Goal: Task Accomplishment & Management: Complete application form

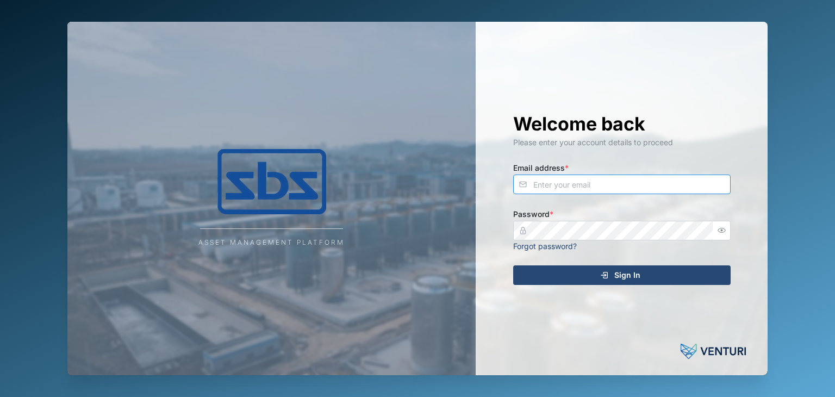
type input "[EMAIL_ADDRESS][DOMAIN_NAME]"
click at [639, 276] on span "Sign In" at bounding box center [627, 275] width 26 height 18
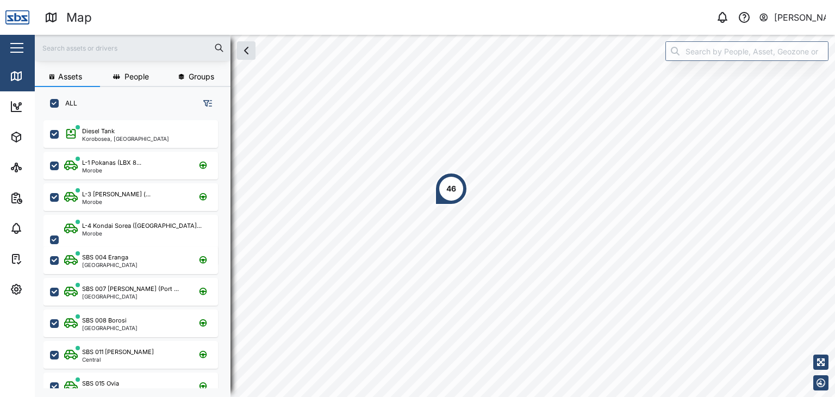
scroll to position [263, 170]
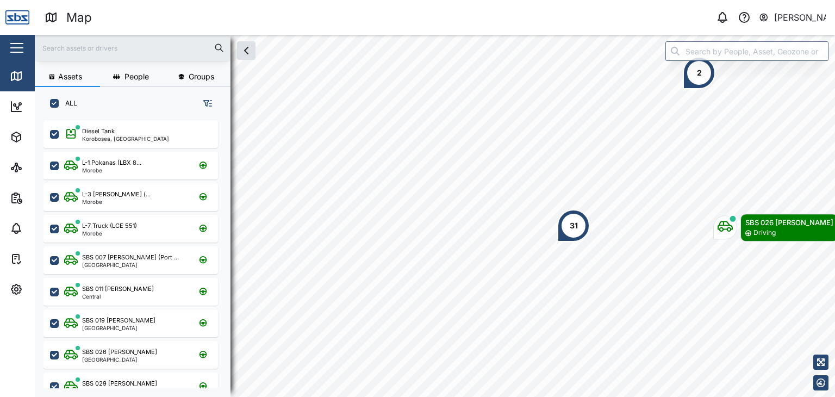
click at [57, 49] on input "text" at bounding box center [132, 48] width 183 height 16
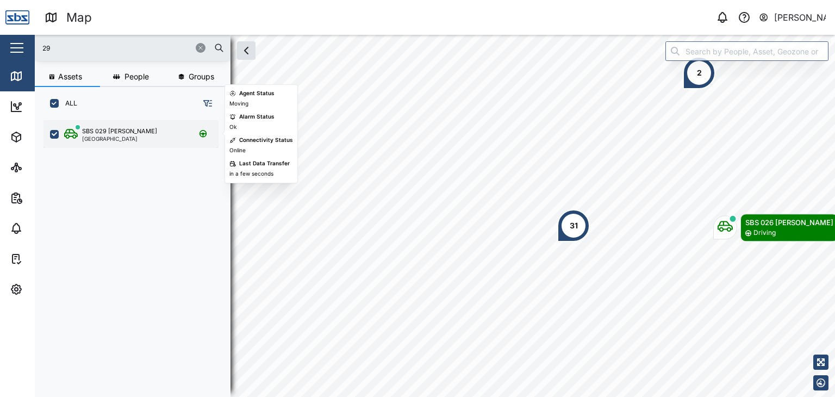
click at [98, 125] on div "SBS 029 [PERSON_NAME] I [GEOGRAPHIC_DATA]" at bounding box center [130, 134] width 175 height 28
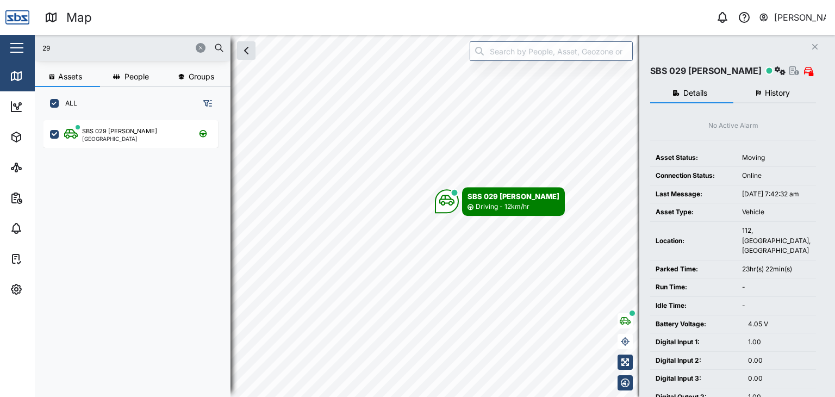
drag, startPoint x: 37, startPoint y: 41, endPoint x: 27, endPoint y: 35, distance: 11.5
click at [27, 35] on div "Map 0 [PERSON_NAME] Close Map Dashboard Assets ATS Camera Generator Personnel T…" at bounding box center [417, 198] width 835 height 397
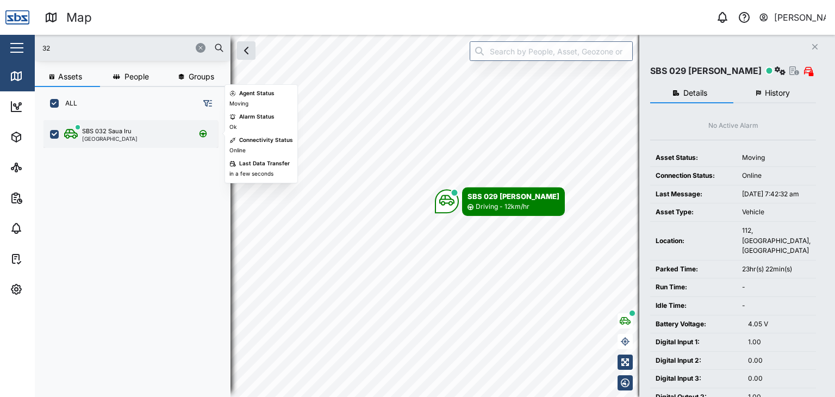
click at [97, 136] on div "[GEOGRAPHIC_DATA]" at bounding box center [109, 138] width 55 height 5
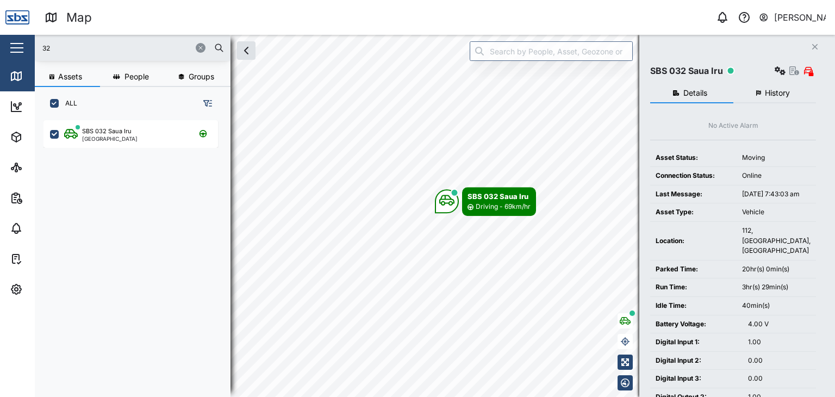
drag, startPoint x: 57, startPoint y: 50, endPoint x: 29, endPoint y: 50, distance: 27.7
click at [29, 50] on div "Map 0 [PERSON_NAME] Close Map Dashboard Assets ATS Camera Generator Personnel T…" at bounding box center [417, 198] width 835 height 397
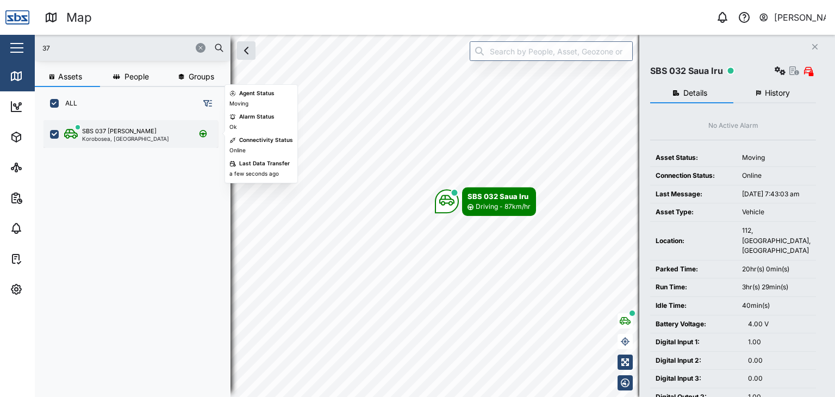
drag, startPoint x: 133, startPoint y: 146, endPoint x: 132, endPoint y: 141, distance: 5.5
click at [133, 144] on div "SBS 037 [PERSON_NAME], [GEOGRAPHIC_DATA]" at bounding box center [130, 134] width 175 height 28
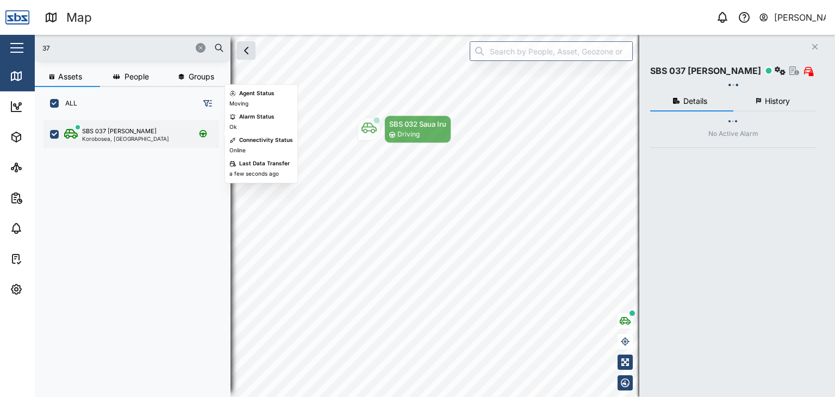
click at [132, 141] on div "Korobosea, [GEOGRAPHIC_DATA]" at bounding box center [125, 138] width 87 height 5
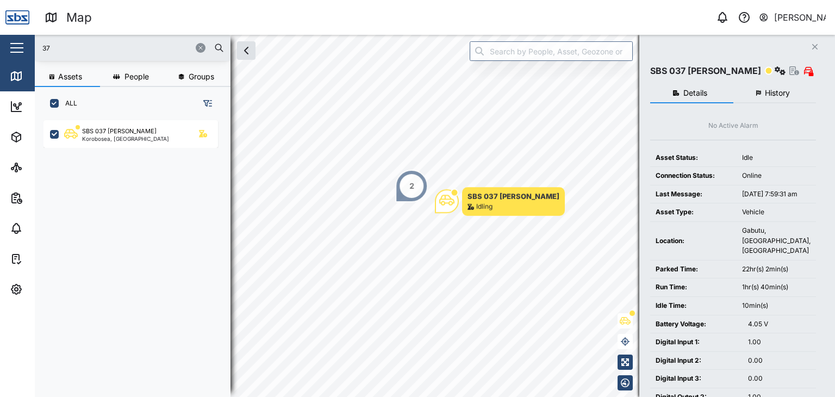
drag, startPoint x: 63, startPoint y: 49, endPoint x: 37, endPoint y: 34, distance: 29.9
click at [37, 34] on div "Map 0 [PERSON_NAME] Close Map Dashboard Assets ATS Camera Generator Personnel T…" at bounding box center [417, 198] width 835 height 397
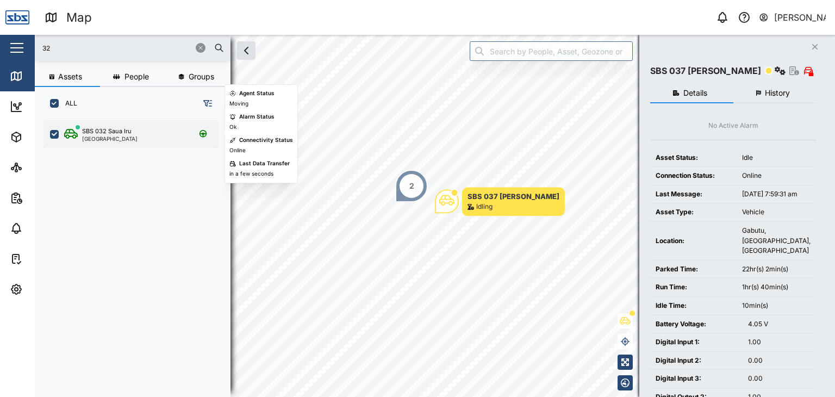
click at [95, 128] on div "SBS 032 Saua Iru" at bounding box center [106, 131] width 49 height 9
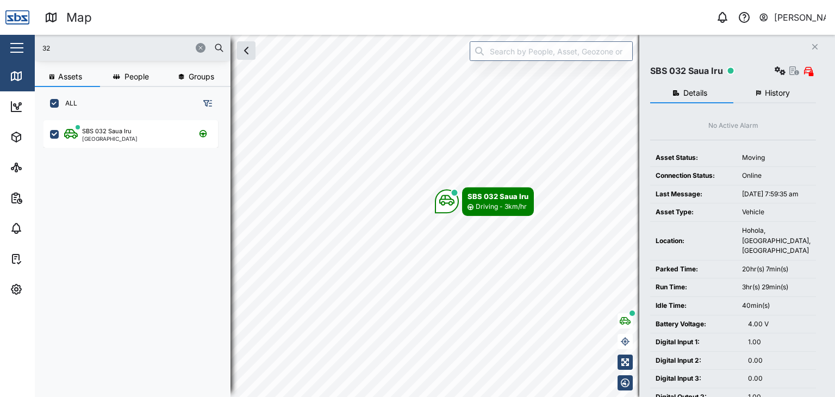
drag, startPoint x: 52, startPoint y: 46, endPoint x: 33, endPoint y: 45, distance: 19.1
click at [33, 45] on div "Map 0 [PERSON_NAME] Close Map Dashboard Assets ATS Camera Generator Personnel T…" at bounding box center [417, 198] width 835 height 397
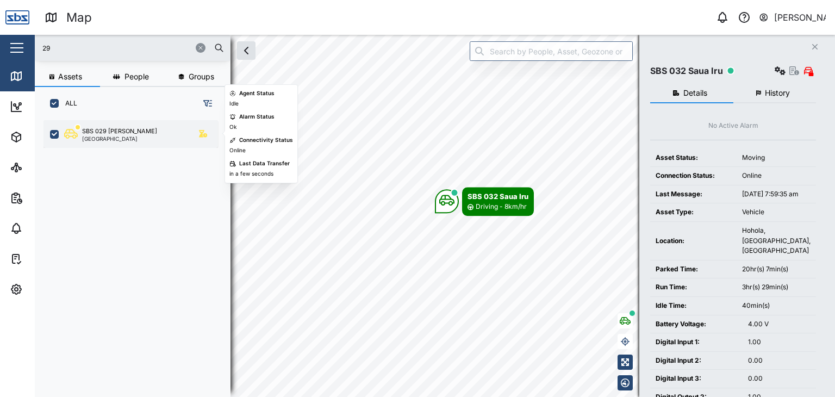
click at [112, 143] on div "SBS 029 [PERSON_NAME] I [GEOGRAPHIC_DATA]" at bounding box center [130, 134] width 175 height 28
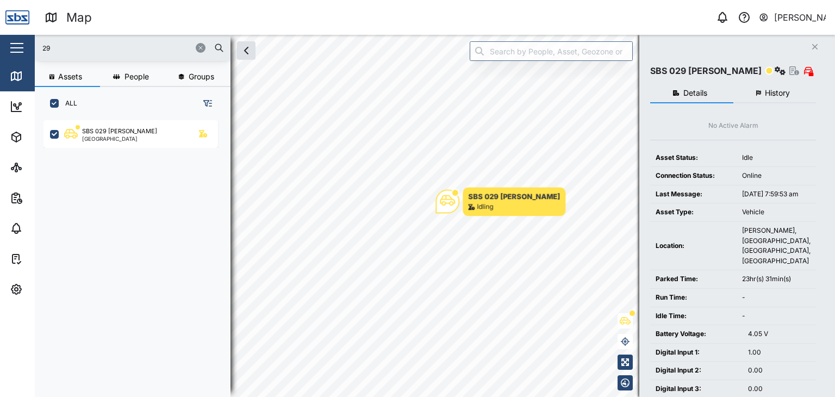
drag, startPoint x: 63, startPoint y: 50, endPoint x: 1, endPoint y: 34, distance: 63.6
click at [1, 34] on div "Map 0 [PERSON_NAME] Close Map Dashboard Assets ATS Camera Generator Personnel T…" at bounding box center [417, 198] width 835 height 397
type input "37"
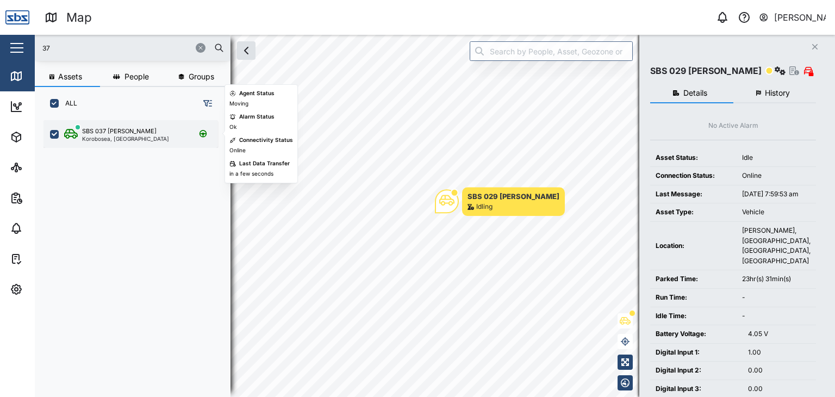
click at [104, 138] on div "Korobosea, [GEOGRAPHIC_DATA]" at bounding box center [125, 138] width 87 height 5
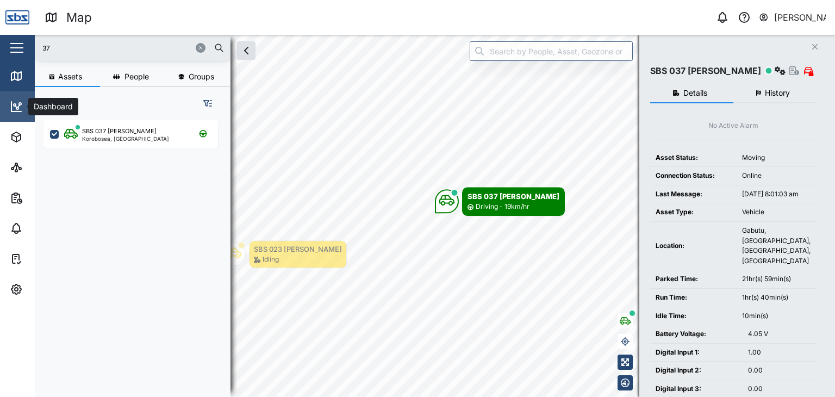
click at [18, 111] on icon at bounding box center [16, 107] width 10 height 10
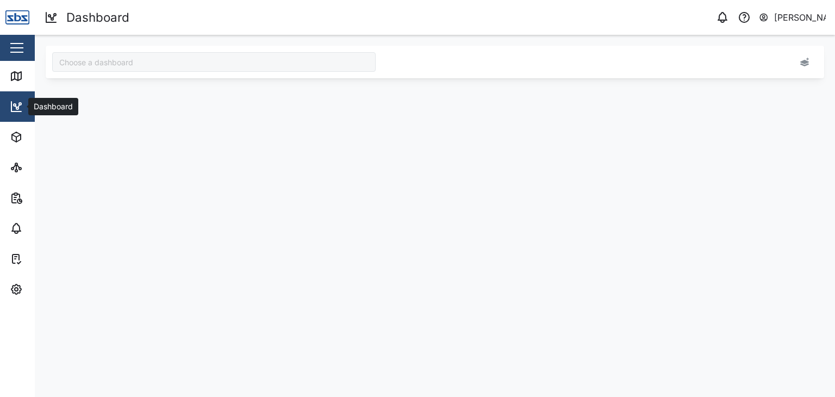
type input "Odometer Update"
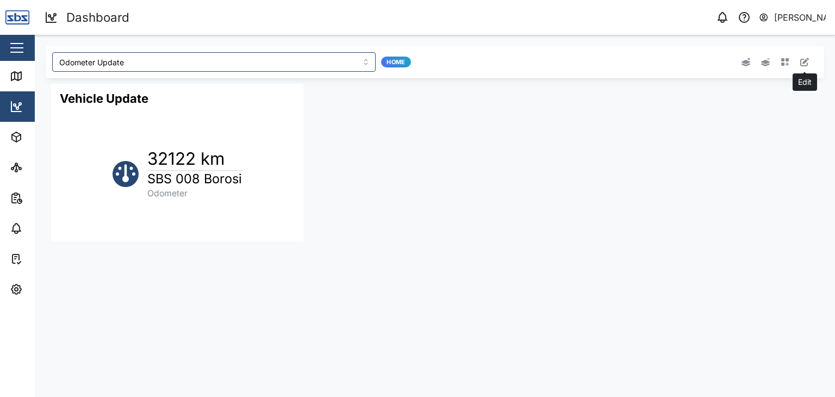
click at [802, 59] on icon "button" at bounding box center [804, 62] width 9 height 9
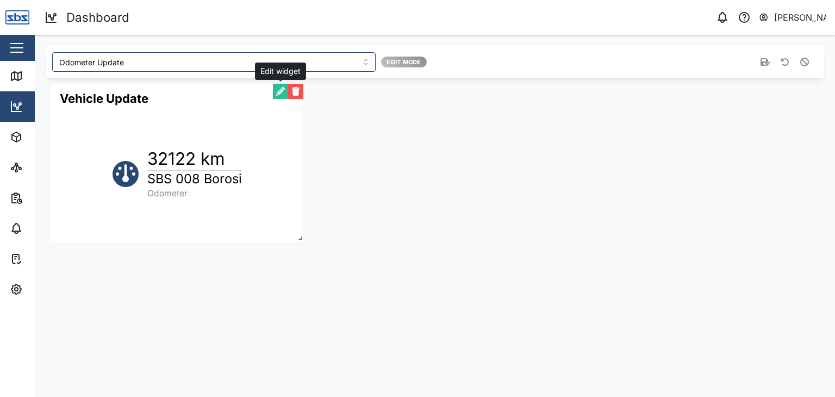
click at [282, 84] on button "button" at bounding box center [280, 91] width 15 height 15
type input "32282"
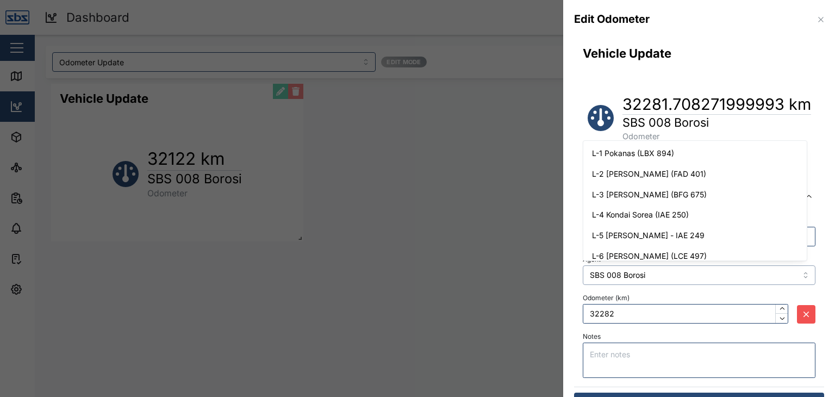
click at [794, 269] on input "SBS 008 Borosi" at bounding box center [699, 275] width 233 height 20
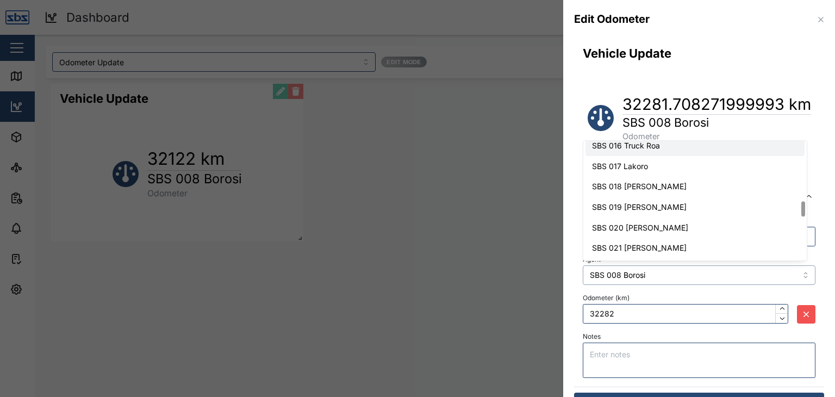
scroll to position [464, 0]
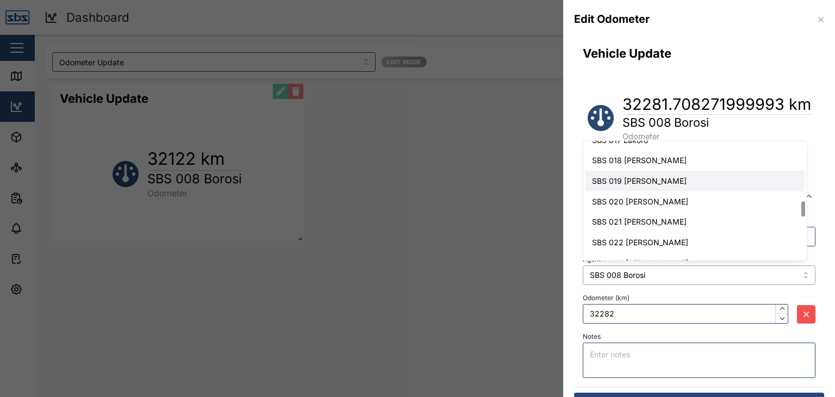
type input "SBS 019 [PERSON_NAME]"
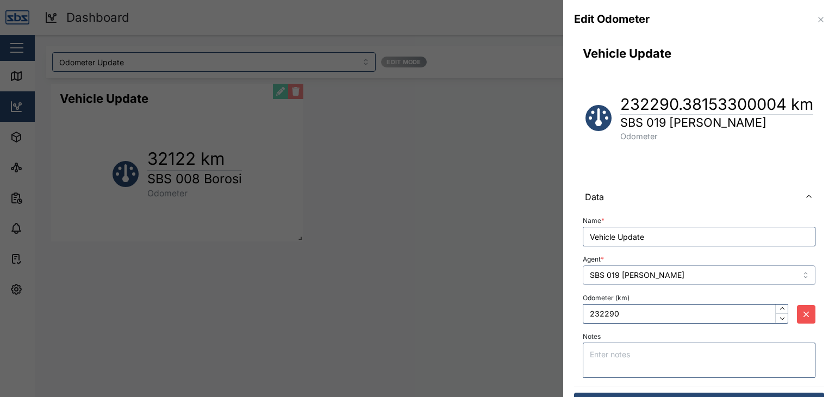
scroll to position [26, 0]
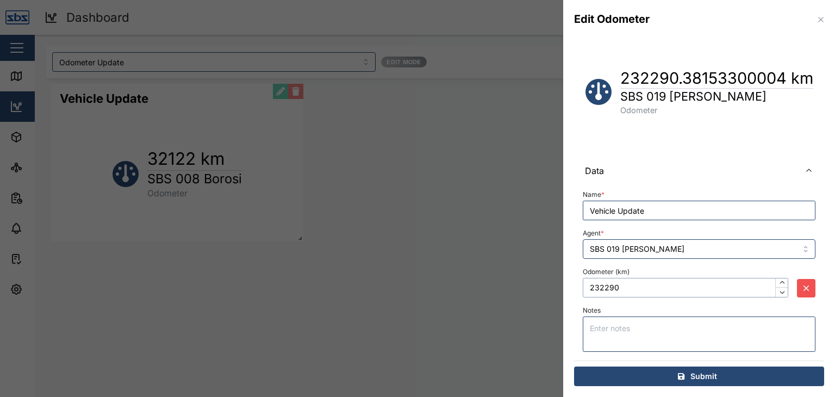
drag, startPoint x: 623, startPoint y: 284, endPoint x: 575, endPoint y: 279, distance: 47.6
click at [575, 279] on div "Name * Vehicle Update Agent * SBS 019 [PERSON_NAME] A Odometer (km) 232290 Notes" at bounding box center [699, 272] width 250 height 176
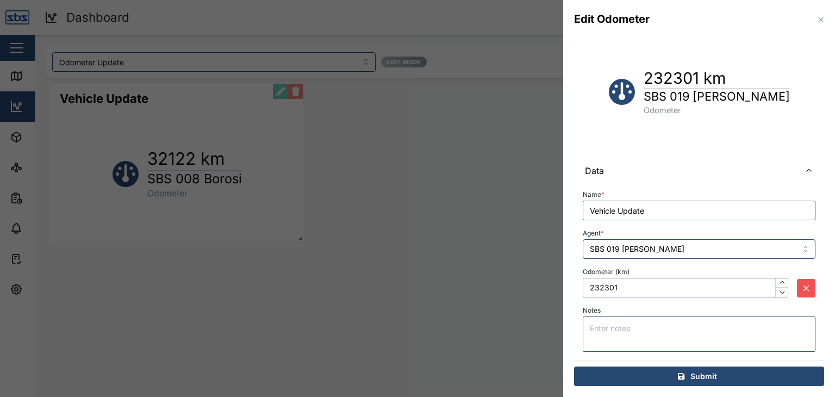
type input "232301"
click at [680, 377] on icon "submit" at bounding box center [681, 376] width 7 height 7
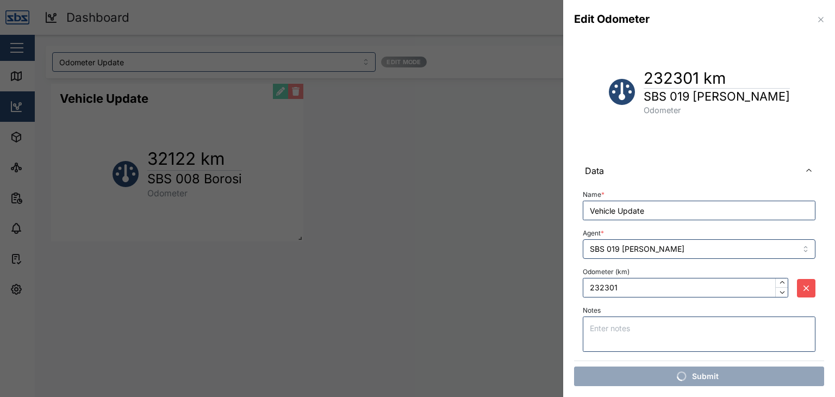
scroll to position [0, 0]
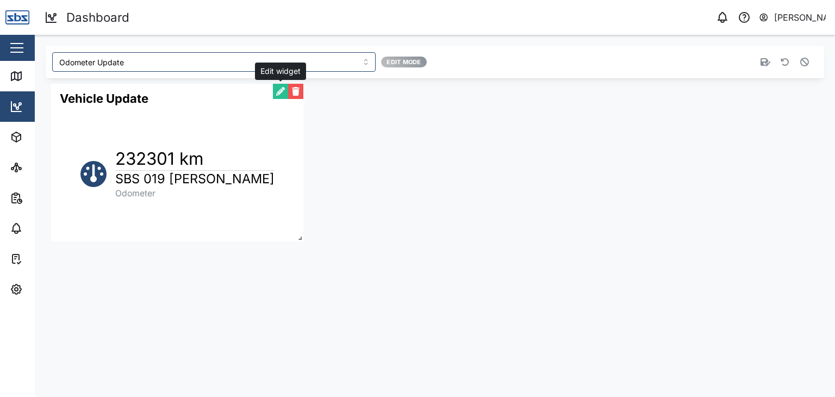
click at [279, 88] on button "button" at bounding box center [280, 91] width 15 height 15
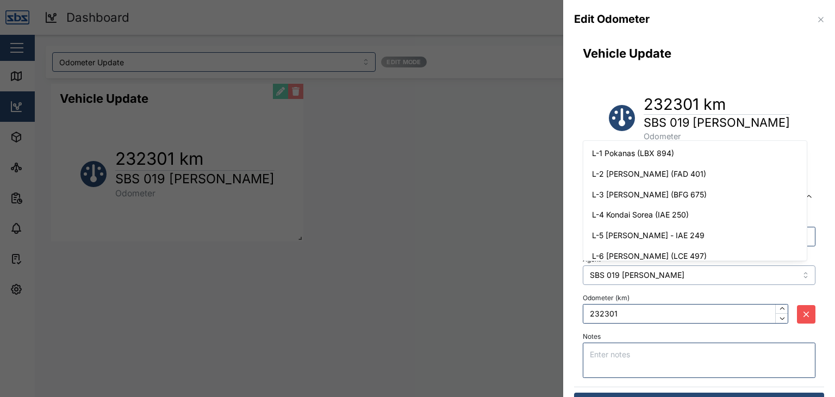
click at [800, 275] on input "SBS 019 [PERSON_NAME]" at bounding box center [699, 275] width 233 height 20
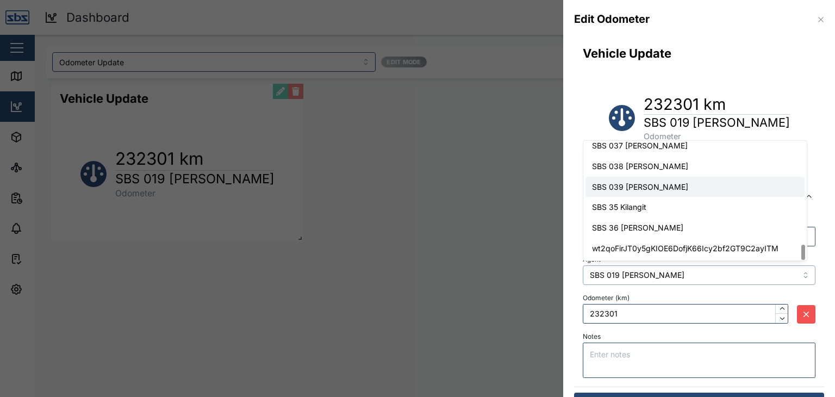
type input "SBS 039 [PERSON_NAME]"
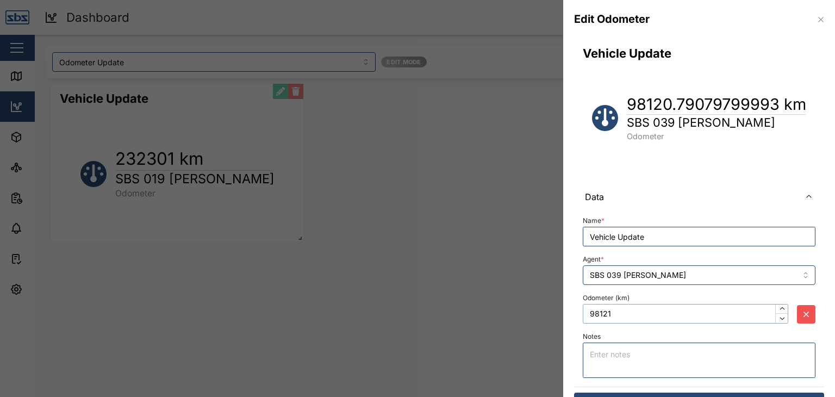
click at [609, 314] on input "98121" at bounding box center [686, 314] width 206 height 20
drag, startPoint x: 618, startPoint y: 313, endPoint x: 576, endPoint y: 314, distance: 41.3
click at [576, 314] on div "Name * Vehicle Update Agent * SBS 039 [PERSON_NAME] Odometer (km) 98121 Notes" at bounding box center [699, 298] width 250 height 176
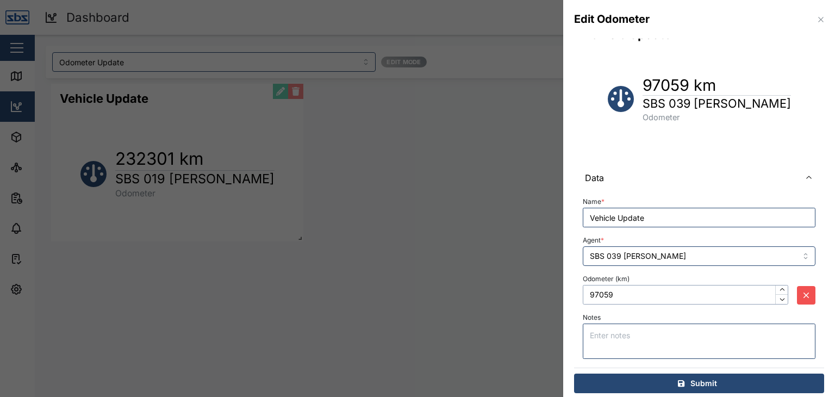
scroll to position [26, 0]
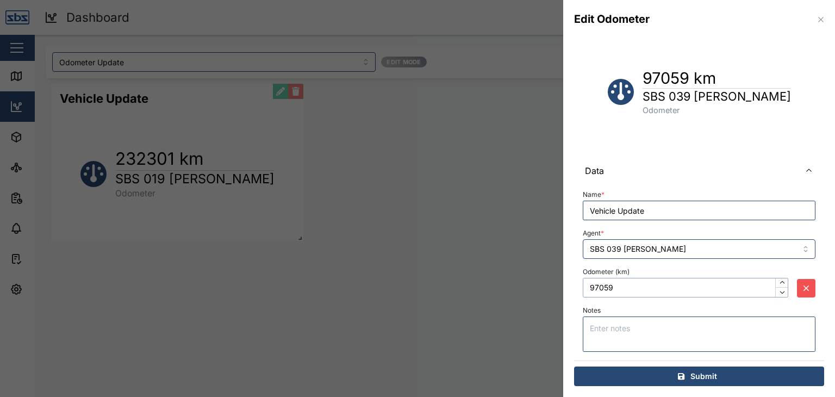
type input "97059"
click at [706, 374] on span "Submit" at bounding box center [704, 376] width 27 height 18
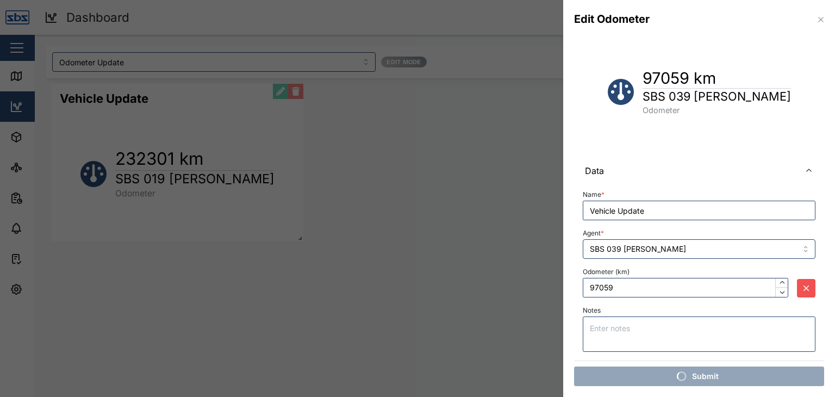
scroll to position [0, 0]
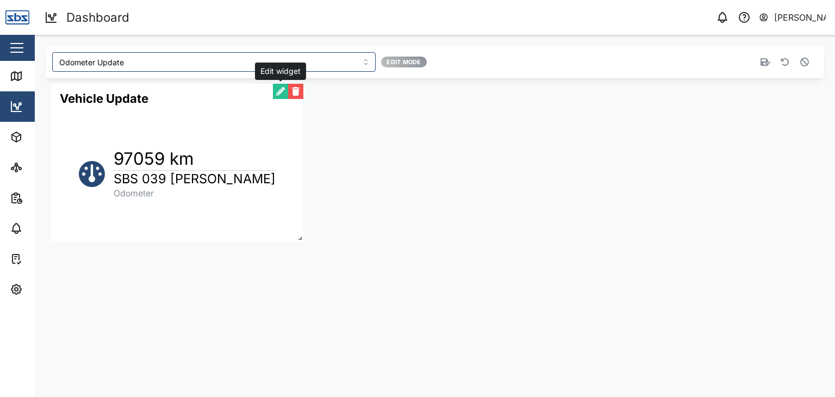
click at [279, 97] on button "button" at bounding box center [280, 91] width 15 height 15
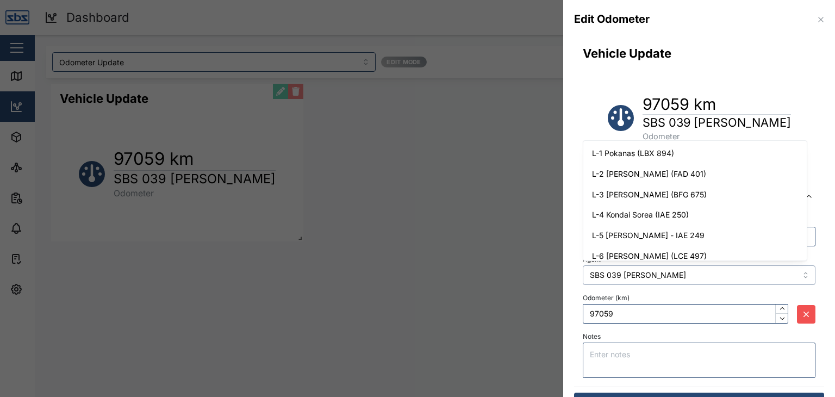
click at [795, 273] on input "SBS 039 [PERSON_NAME]" at bounding box center [699, 275] width 233 height 20
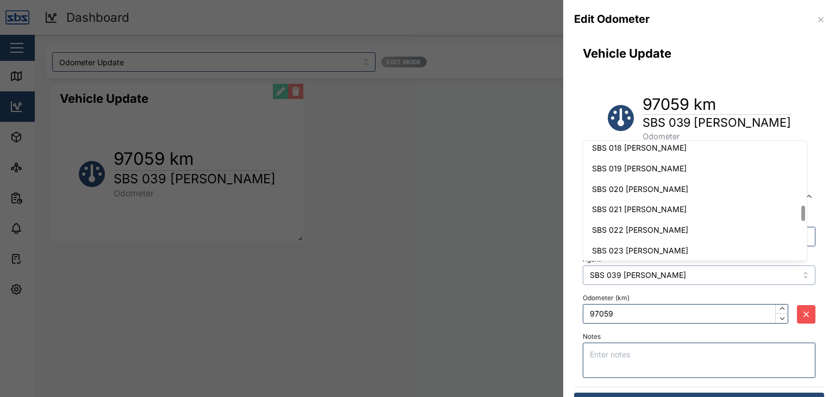
scroll to position [474, 0]
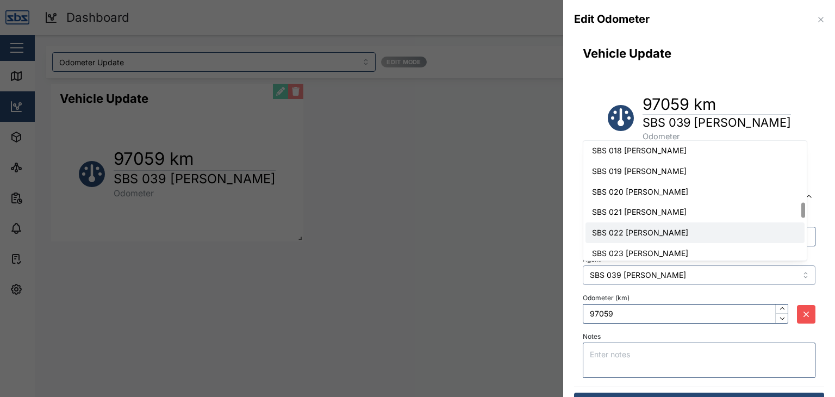
type input "SBS 022 [PERSON_NAME]"
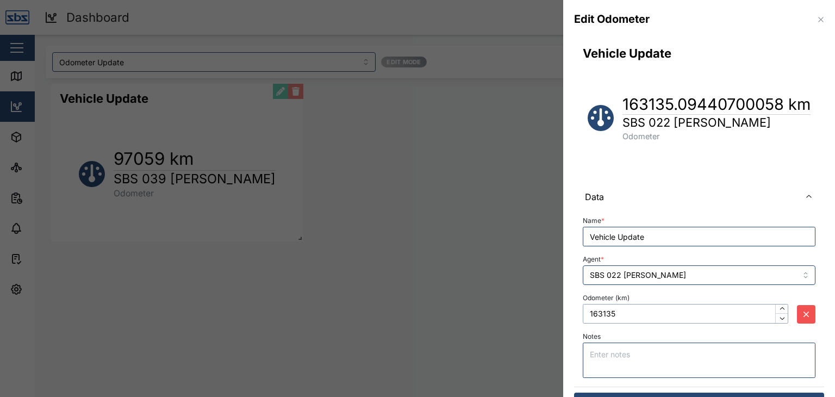
click at [732, 318] on input "163135" at bounding box center [686, 314] width 206 height 20
drag, startPoint x: 624, startPoint y: 314, endPoint x: 572, endPoint y: 309, distance: 52.4
click at [572, 309] on div "Vehicle Update 163135.09440700058 km SBS 022 [PERSON_NAME] Odometer Data Name *…" at bounding box center [699, 231] width 272 height 384
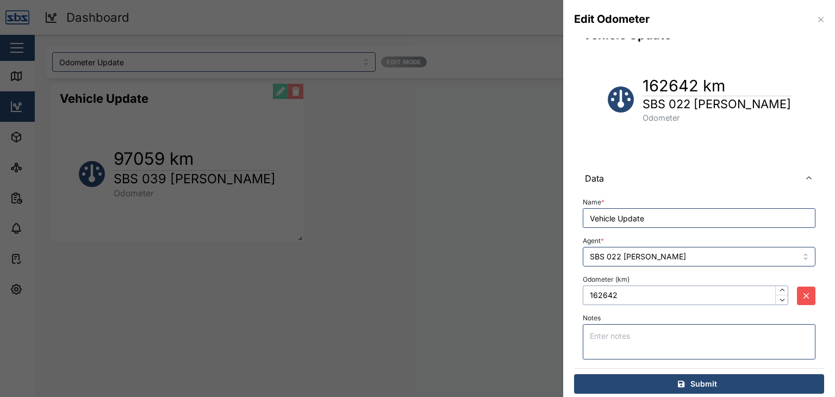
scroll to position [26, 0]
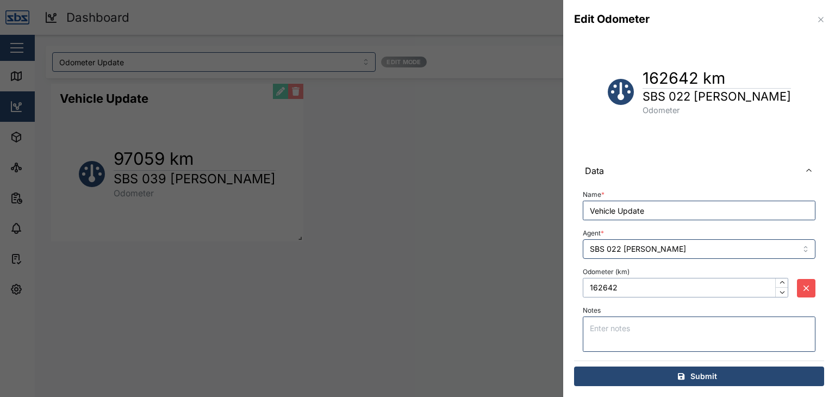
type input "162642"
click at [696, 375] on span "Submit" at bounding box center [704, 376] width 27 height 18
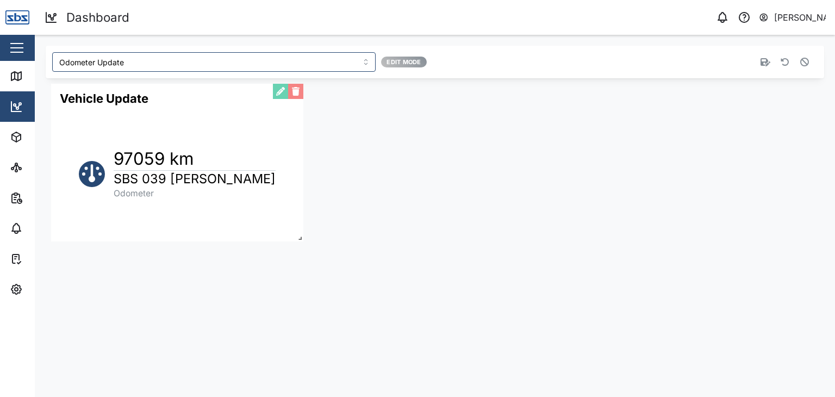
scroll to position [0, 0]
click at [280, 90] on button "button" at bounding box center [280, 91] width 15 height 15
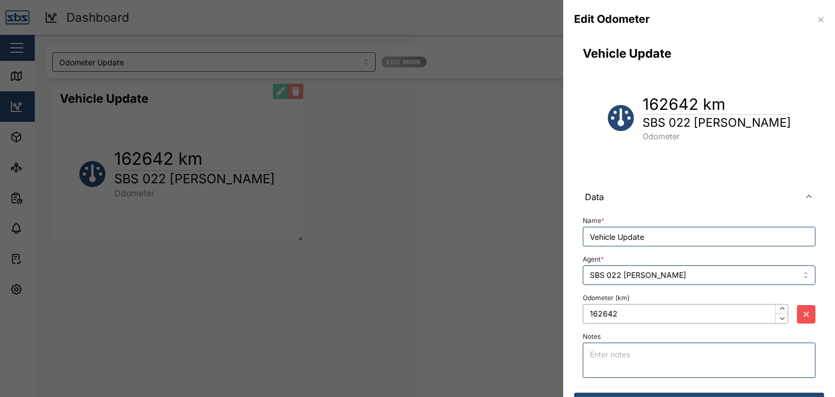
click at [673, 306] on input "162642" at bounding box center [686, 314] width 206 height 20
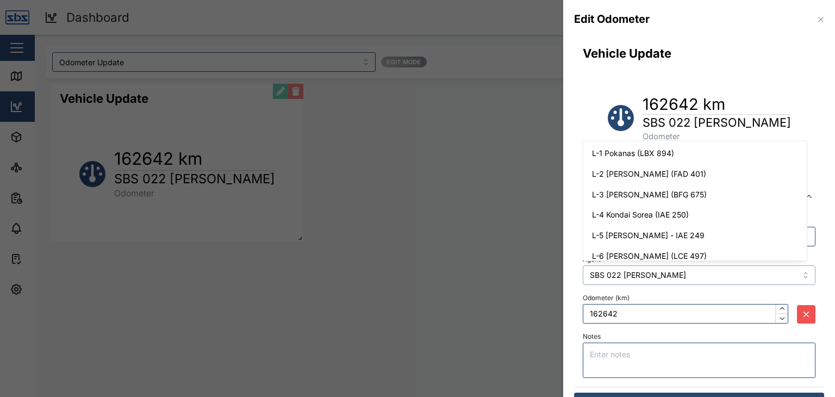
click at [794, 277] on input "SBS 022 [PERSON_NAME]" at bounding box center [699, 275] width 233 height 20
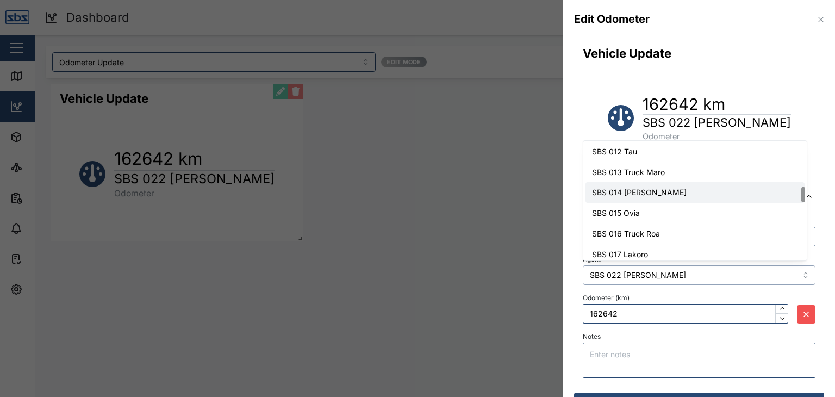
scroll to position [296, 0]
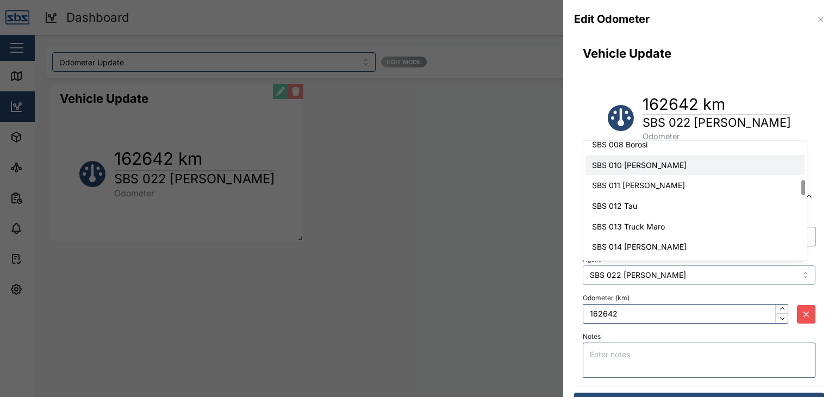
type input "SBS 010 [PERSON_NAME]"
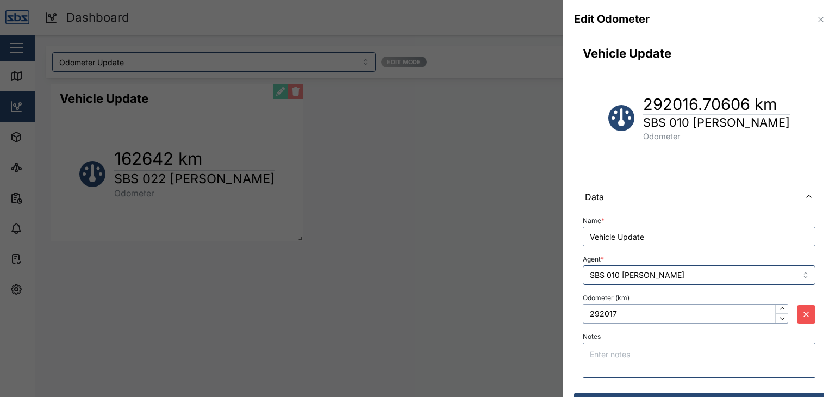
click at [622, 313] on input "292017" at bounding box center [686, 314] width 206 height 20
drag, startPoint x: 622, startPoint y: 313, endPoint x: 581, endPoint y: 314, distance: 41.3
click at [581, 314] on div "Name * Vehicle Update Agent * SBS 010 [PERSON_NAME] Odometer (km) 292017 Notes" at bounding box center [699, 298] width 250 height 176
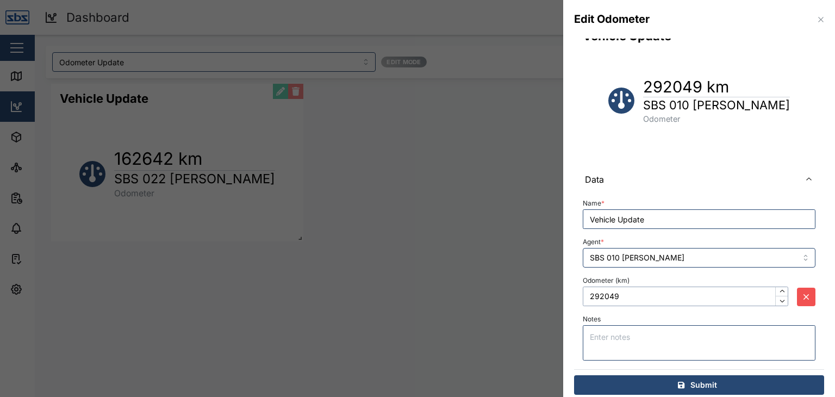
scroll to position [26, 0]
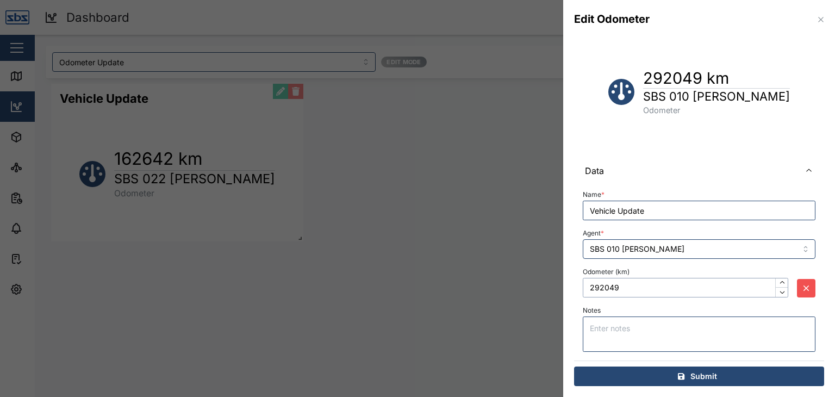
type input "292049"
click at [683, 378] on div "Submit" at bounding box center [697, 376] width 233 height 18
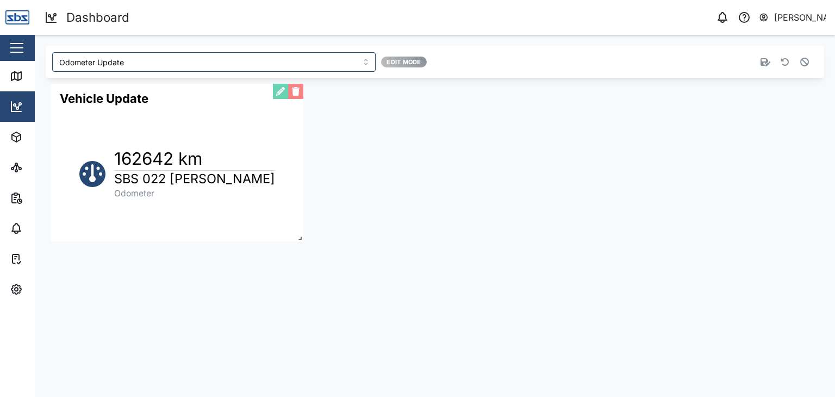
scroll to position [0, 0]
click at [282, 97] on button "button" at bounding box center [280, 91] width 15 height 15
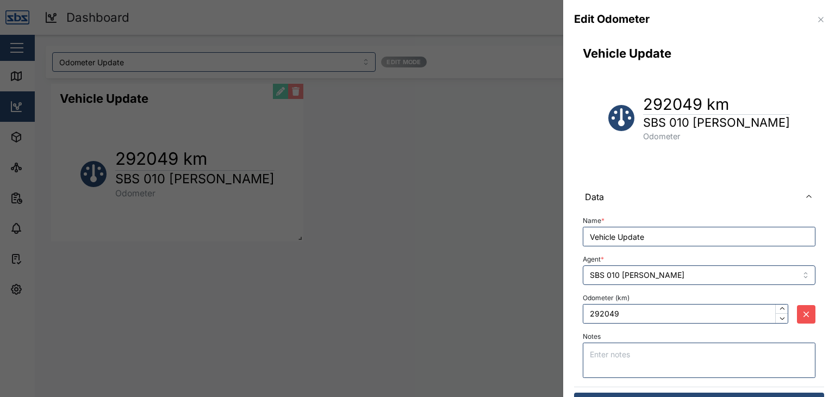
click at [811, 278] on div "Name * Vehicle Update Agent * SBS 010 [PERSON_NAME] Odometer (km) 292049 Notes" at bounding box center [699, 298] width 250 height 176
click at [795, 278] on input "SBS 010 [PERSON_NAME]" at bounding box center [699, 275] width 233 height 20
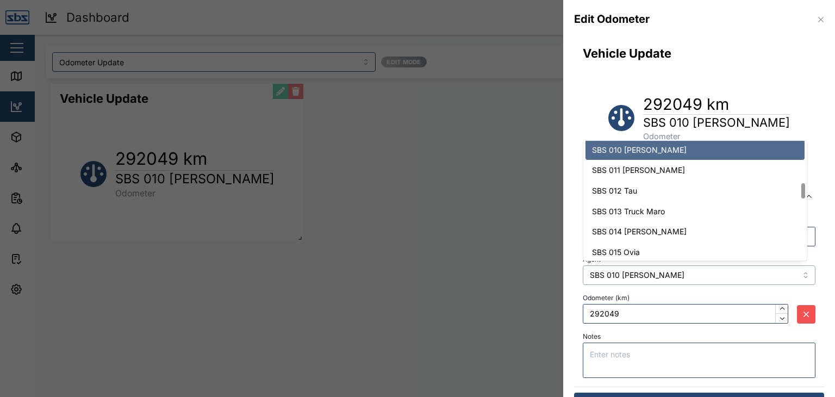
scroll to position [322, 0]
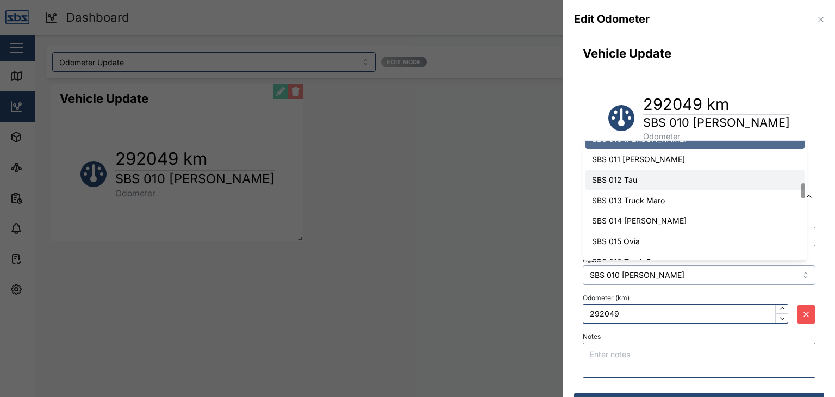
type input "SBS 012 Tau"
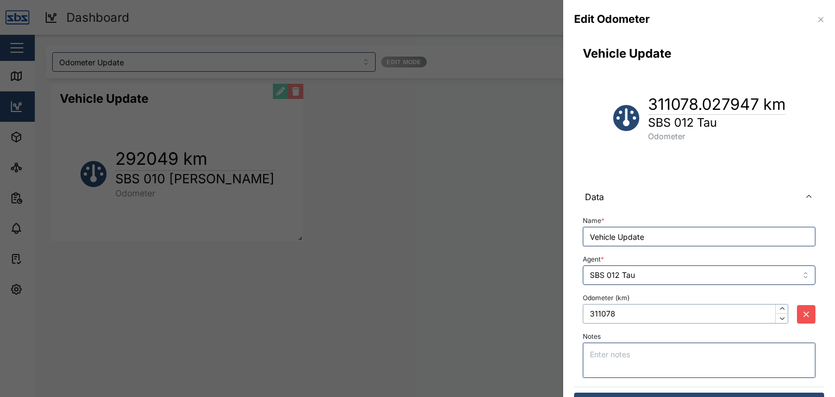
click at [615, 307] on input "311078" at bounding box center [686, 314] width 206 height 20
drag, startPoint x: 617, startPoint y: 311, endPoint x: 556, endPoint y: 301, distance: 61.7
click at [556, 396] on div "Edit Odometer Vehicle Update 311078.027947 km SBS 012 Tau Odometer Data Name * …" at bounding box center [417, 397] width 835 height 0
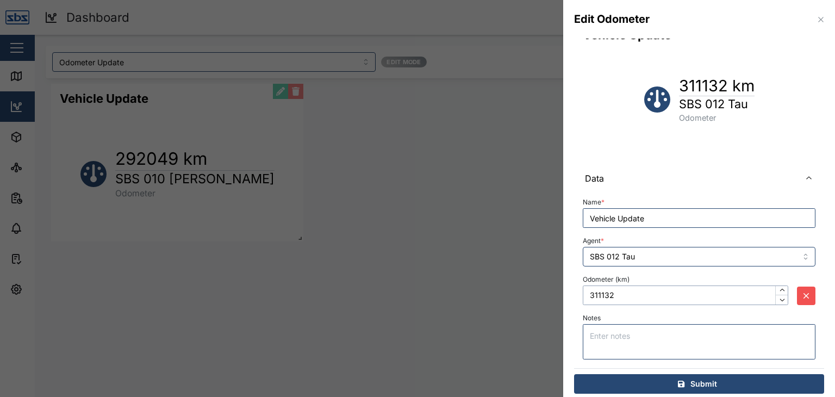
scroll to position [26, 0]
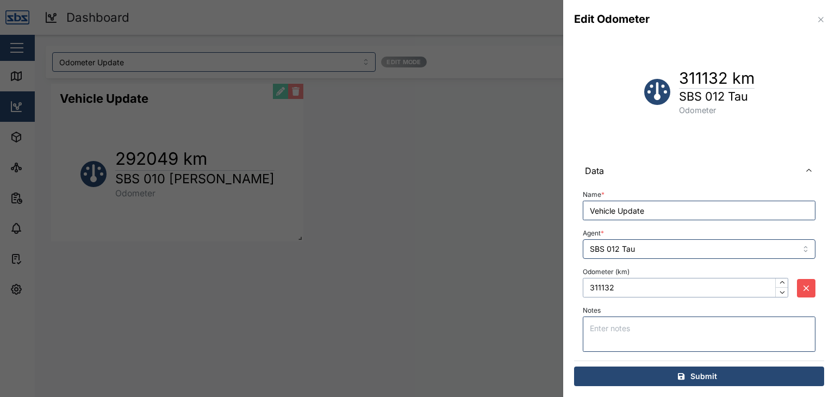
type input "311132"
click at [682, 374] on div "Submit" at bounding box center [697, 376] width 233 height 18
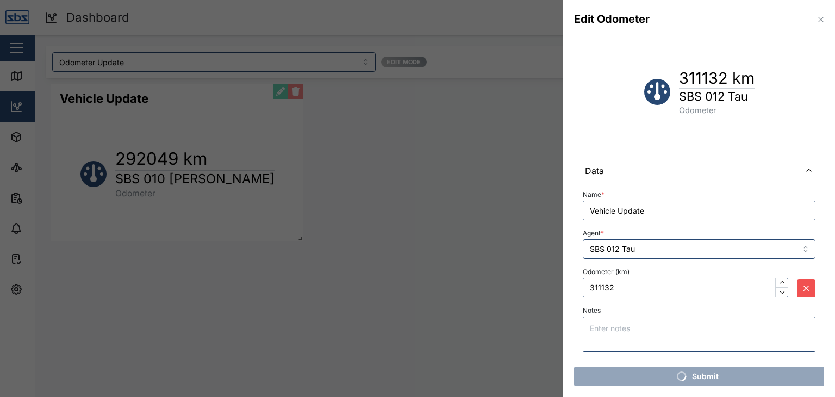
scroll to position [0, 0]
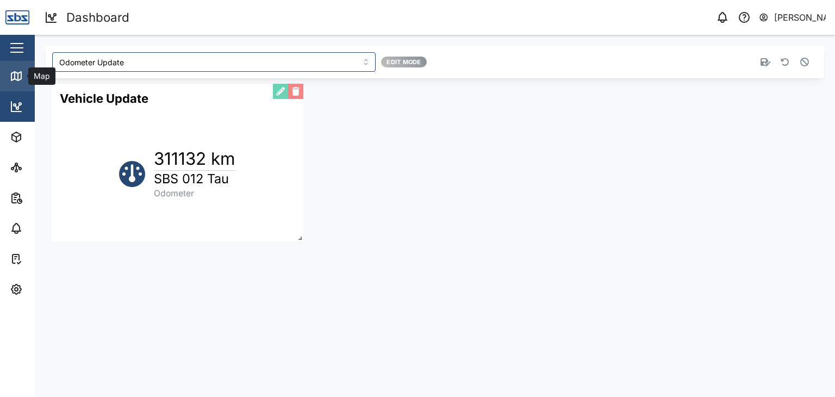
click at [14, 73] on icon at bounding box center [16, 76] width 13 height 13
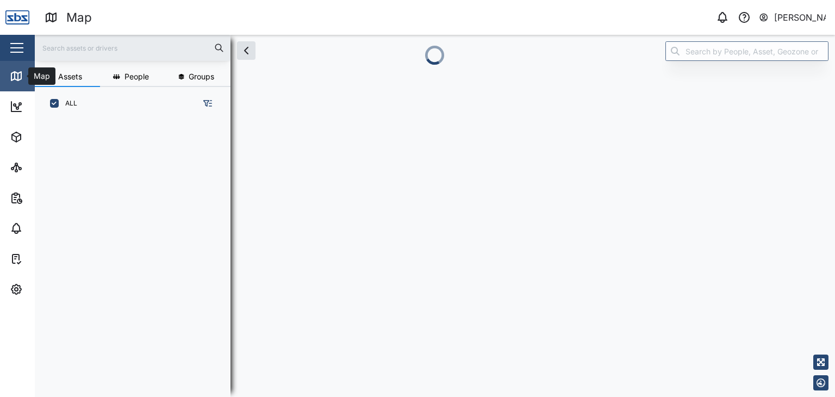
scroll to position [263, 170]
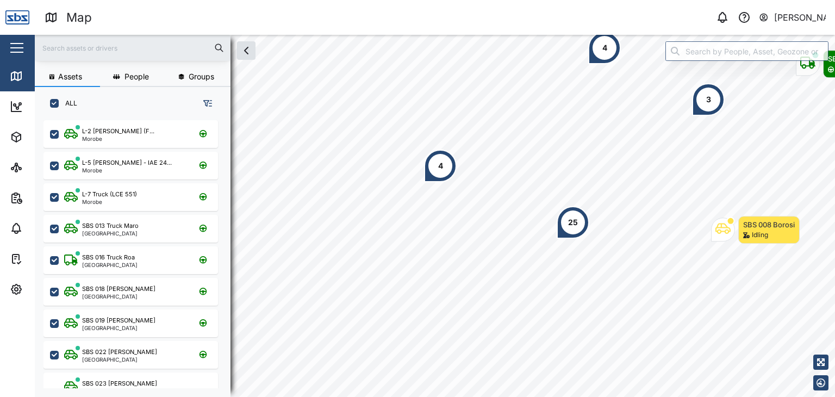
click at [73, 50] on input "text" at bounding box center [132, 48] width 183 height 16
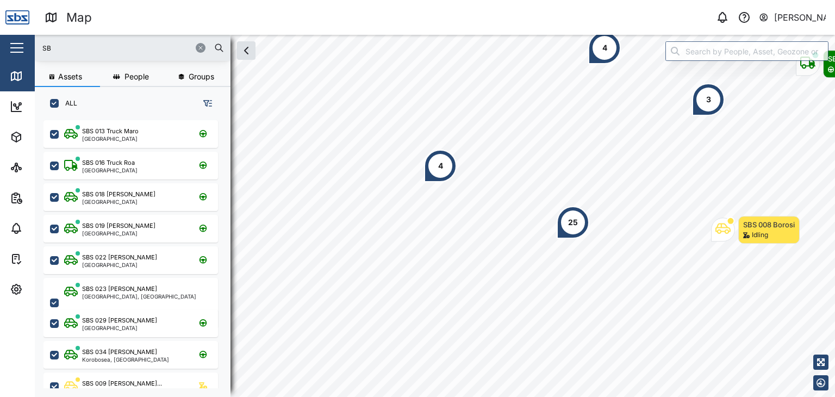
type input "S"
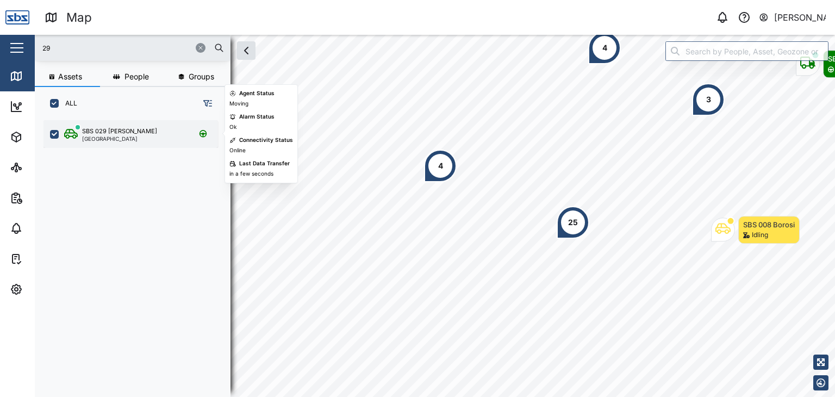
click at [115, 136] on div "[GEOGRAPHIC_DATA]" at bounding box center [119, 138] width 75 height 5
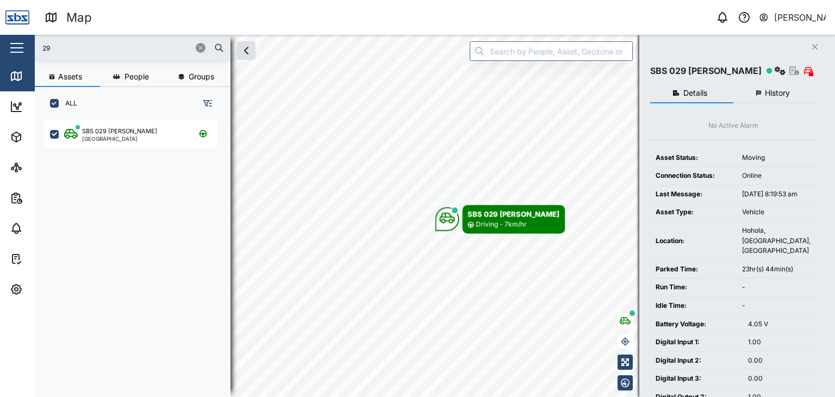
drag, startPoint x: 58, startPoint y: 39, endPoint x: 45, endPoint y: 40, distance: 13.6
click at [45, 40] on div "29" at bounding box center [133, 48] width 196 height 26
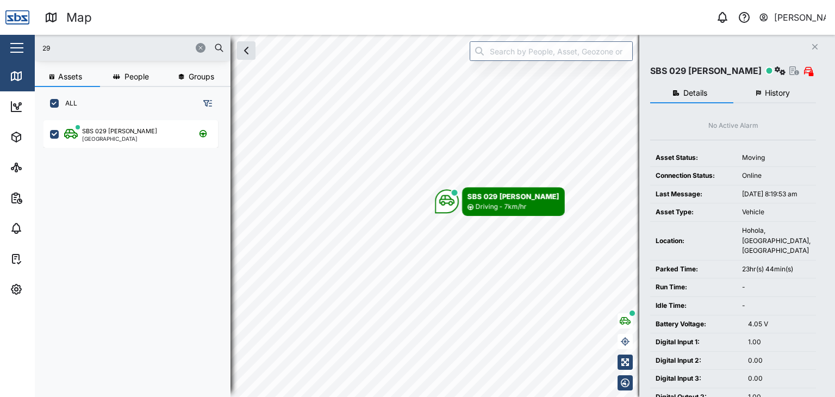
drag, startPoint x: 48, startPoint y: 49, endPoint x: 35, endPoint y: 48, distance: 13.2
click at [35, 48] on div "29" at bounding box center [133, 48] width 196 height 26
drag, startPoint x: 53, startPoint y: 46, endPoint x: 26, endPoint y: 48, distance: 26.7
click at [26, 48] on div "Map 0 [PERSON_NAME] Close Map Dashboard Assets ATS Camera Generator Personnel T…" at bounding box center [417, 198] width 835 height 397
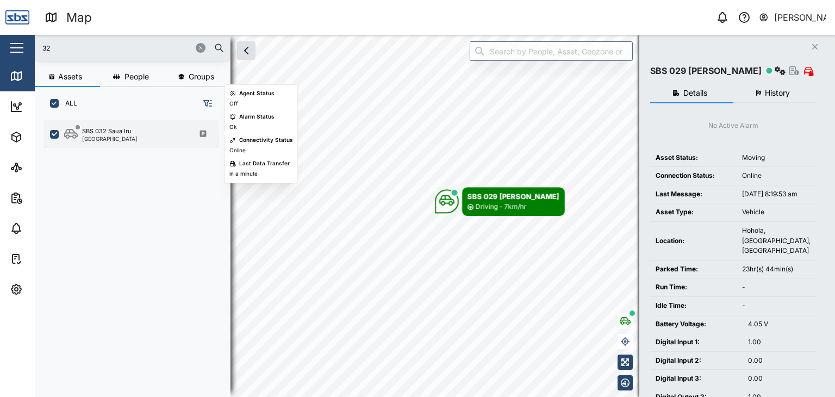
click at [96, 136] on div "[GEOGRAPHIC_DATA]" at bounding box center [109, 138] width 55 height 5
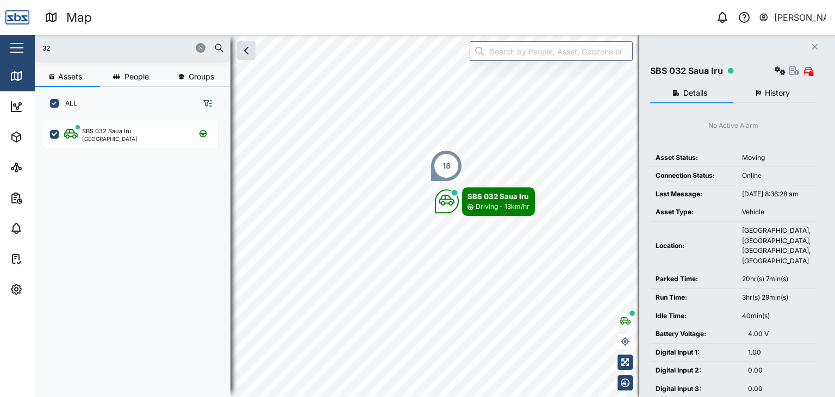
drag, startPoint x: 38, startPoint y: 46, endPoint x: 18, endPoint y: 46, distance: 19.6
click at [18, 46] on div "Map 0 [PERSON_NAME] Close Map Dashboard Assets ATS Camera Generator Personnel T…" at bounding box center [417, 198] width 835 height 397
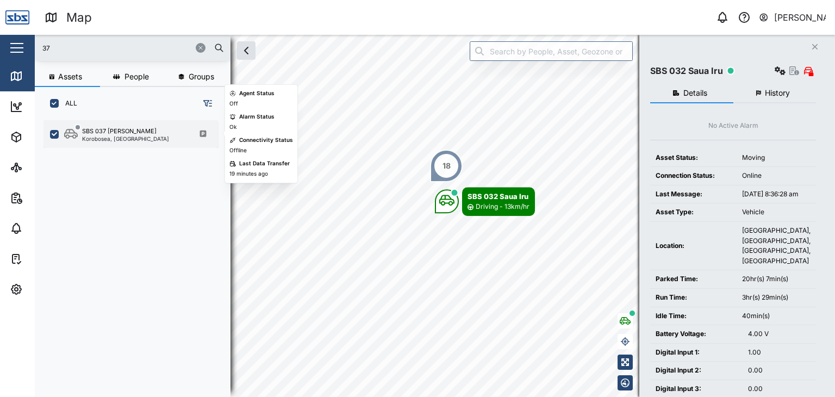
click at [127, 129] on div "SBS 037 [PERSON_NAME]" at bounding box center [119, 131] width 74 height 9
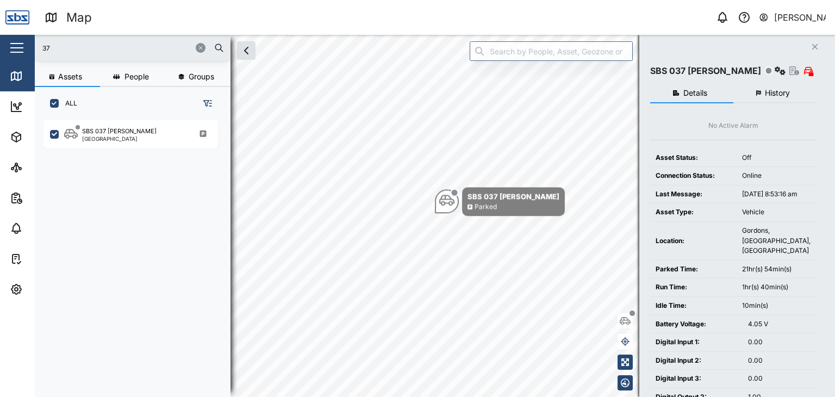
drag, startPoint x: 76, startPoint y: 47, endPoint x: 32, endPoint y: 43, distance: 44.3
click at [32, 43] on div "Map 0 [PERSON_NAME] Close Map Dashboard Assets ATS Camera Generator Personnel T…" at bounding box center [417, 198] width 835 height 397
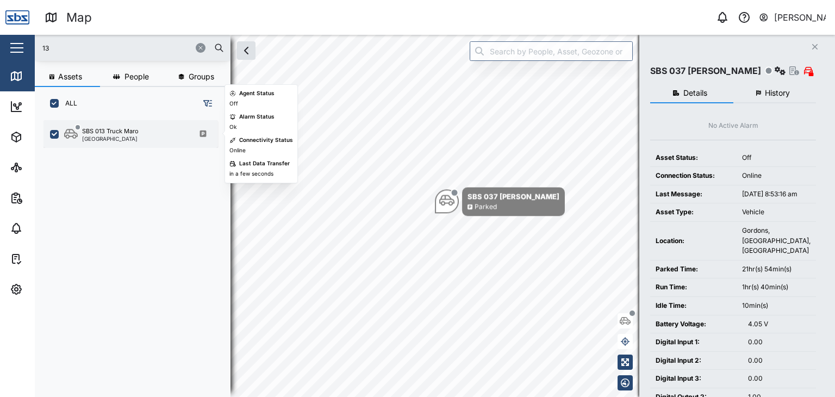
click at [128, 141] on div "[GEOGRAPHIC_DATA]" at bounding box center [110, 138] width 57 height 5
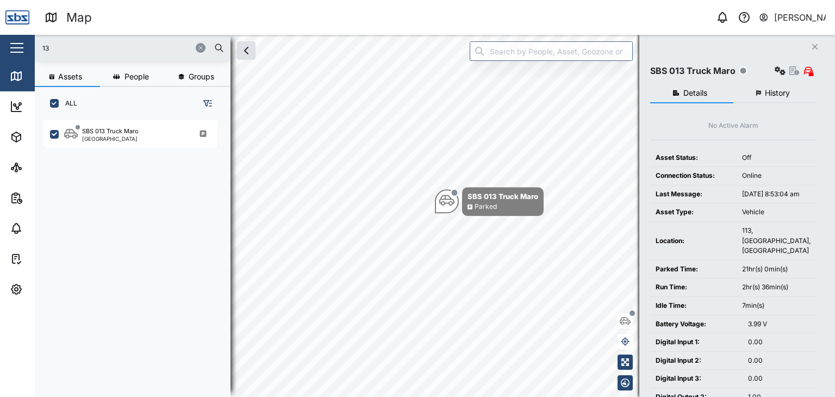
drag, startPoint x: 57, startPoint y: 51, endPoint x: 17, endPoint y: 50, distance: 39.7
click at [17, 50] on div "Map 0 [PERSON_NAME] Close Map Dashboard Assets ATS Camera Generator Personnel T…" at bounding box center [417, 198] width 835 height 397
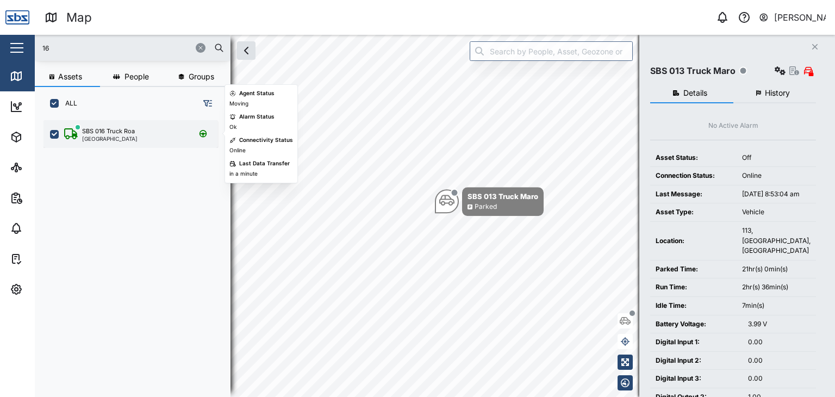
click at [138, 138] on div "SBS 016 Truck Roa [GEOGRAPHIC_DATA]" at bounding box center [137, 134] width 147 height 15
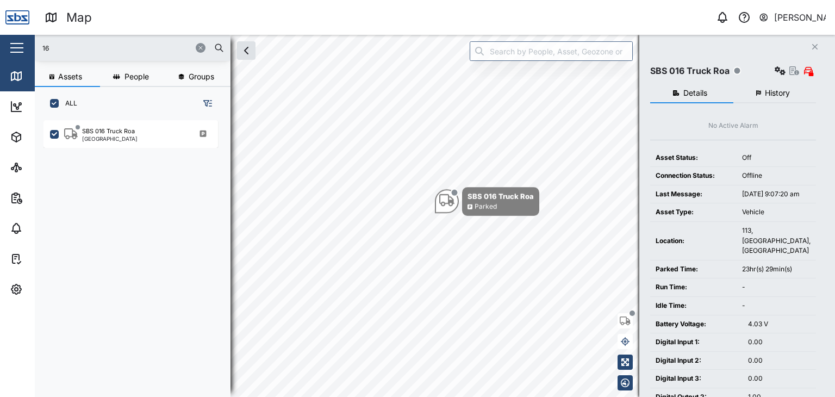
drag, startPoint x: 66, startPoint y: 45, endPoint x: 9, endPoint y: 44, distance: 56.6
click at [9, 44] on div "Map 0 [PERSON_NAME] Close Map Dashboard Assets ATS Camera Generator Personnel T…" at bounding box center [417, 198] width 835 height 397
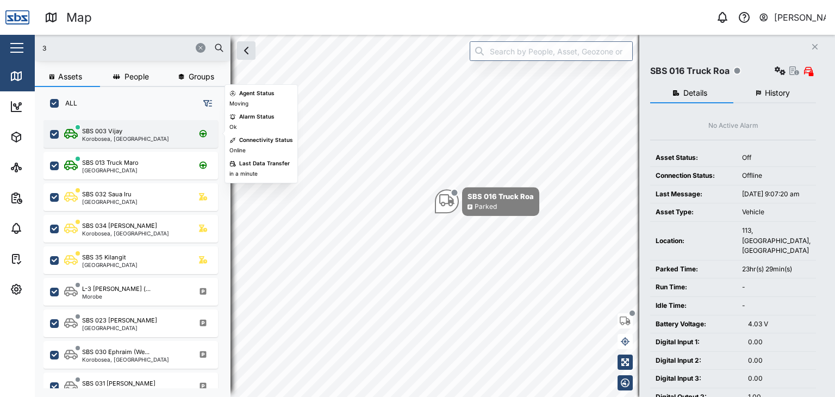
click at [94, 138] on div "Korobosea, [GEOGRAPHIC_DATA]" at bounding box center [125, 138] width 87 height 5
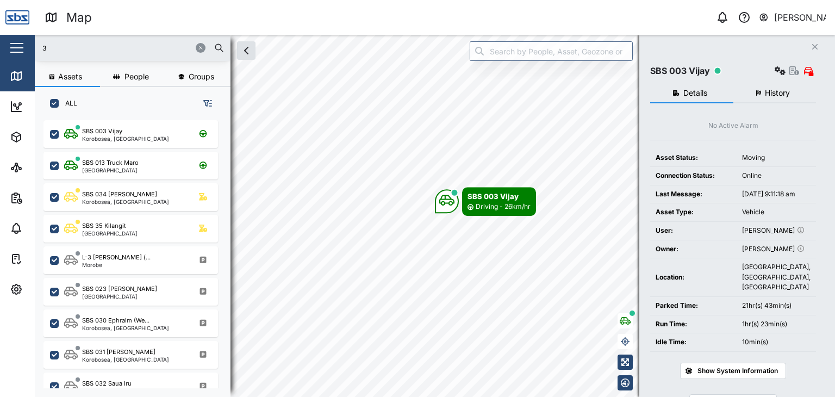
drag, startPoint x: 61, startPoint y: 51, endPoint x: 27, endPoint y: 46, distance: 34.5
click at [27, 46] on div "Map 0 [PERSON_NAME] Close Map Dashboard Assets ATS Camera Generator Personnel T…" at bounding box center [417, 198] width 835 height 397
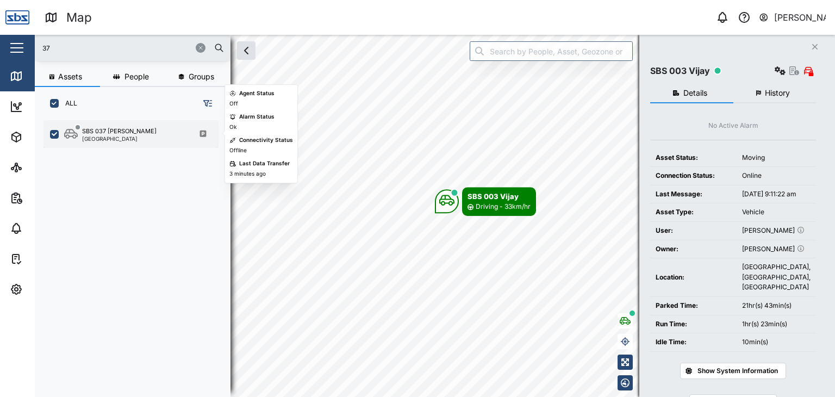
click at [98, 133] on div "SBS 037 [PERSON_NAME]" at bounding box center [119, 131] width 74 height 9
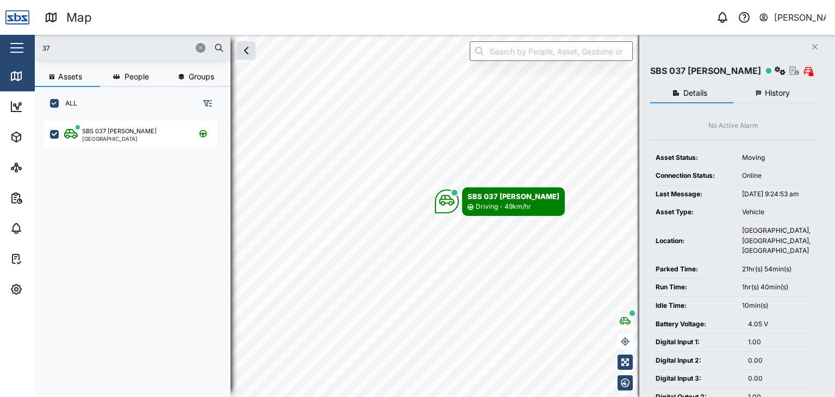
drag, startPoint x: 54, startPoint y: 45, endPoint x: 22, endPoint y: 38, distance: 32.4
click at [22, 38] on div "Map 0 [PERSON_NAME] Close Map Dashboard Assets ATS Camera Generator Personnel T…" at bounding box center [417, 198] width 835 height 397
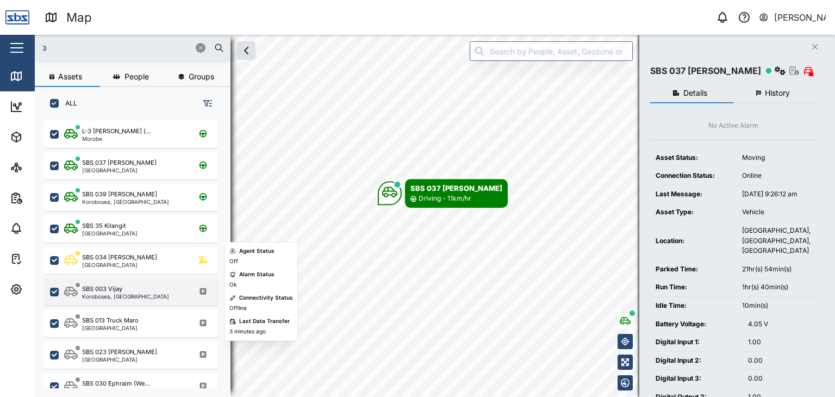
click at [117, 296] on div "Korobosea, [GEOGRAPHIC_DATA]" at bounding box center [125, 296] width 87 height 5
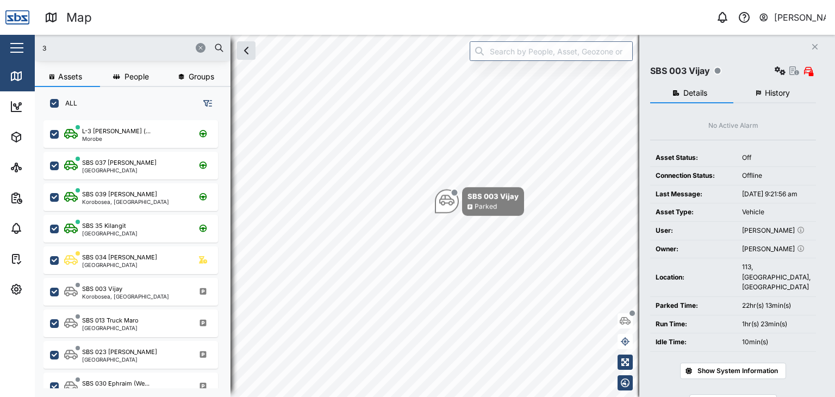
drag, startPoint x: 59, startPoint y: 48, endPoint x: 22, endPoint y: 39, distance: 38.1
click at [22, 39] on div "Map 0 [PERSON_NAME] Close Map Dashboard Assets ATS Camera Generator Personnel T…" at bounding box center [417, 198] width 835 height 397
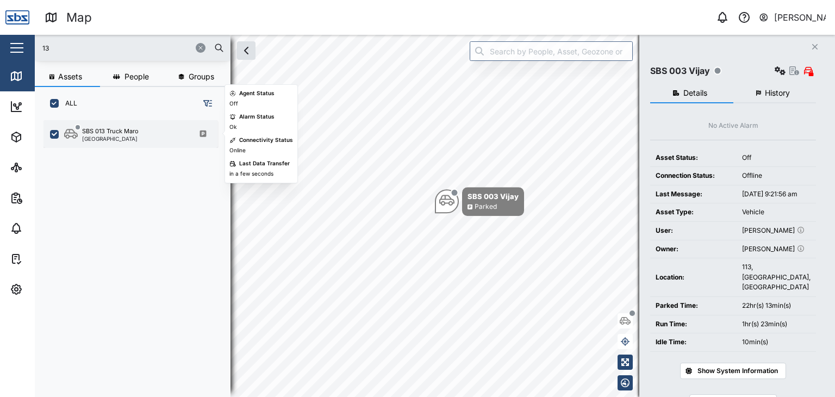
click at [120, 133] on div "SBS 013 Truck Maro" at bounding box center [110, 131] width 57 height 9
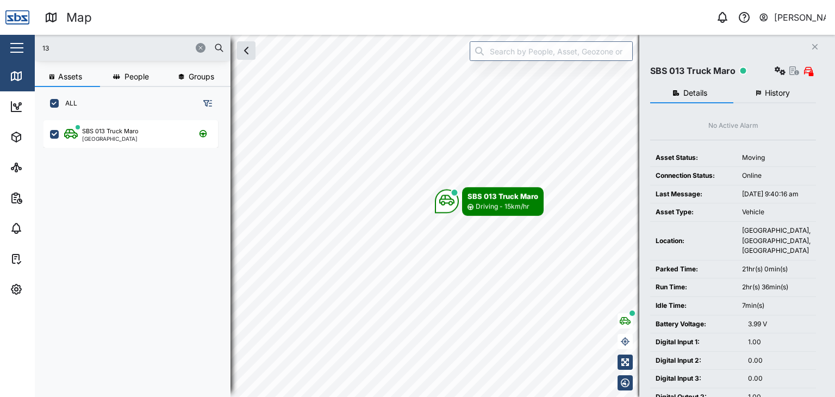
drag, startPoint x: 73, startPoint y: 51, endPoint x: 0, endPoint y: 40, distance: 74.2
click at [0, 40] on div "Map 0 [PERSON_NAME] Close Map Dashboard Assets ATS Camera Generator Personnel T…" at bounding box center [417, 198] width 835 height 397
type input "21"
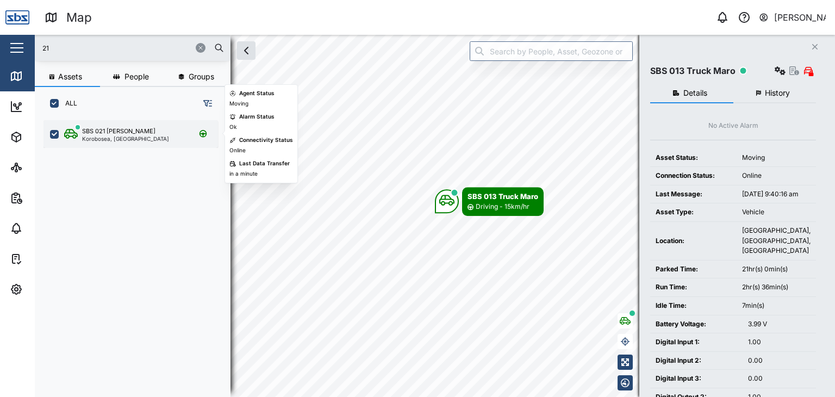
click at [111, 133] on div "SBS 021 [PERSON_NAME]" at bounding box center [118, 131] width 73 height 9
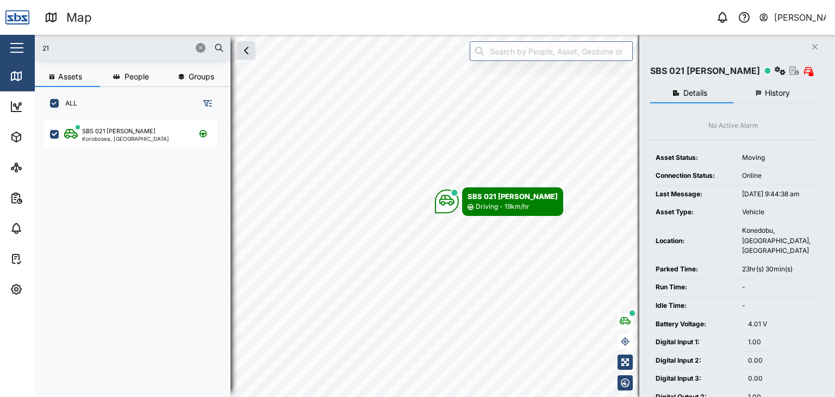
drag, startPoint x: 61, startPoint y: 45, endPoint x: 2, endPoint y: 38, distance: 59.6
click at [2, 38] on div "Map 0 [PERSON_NAME] Close Map Dashboard Assets ATS Camera Generator Personnel T…" at bounding box center [417, 198] width 835 height 397
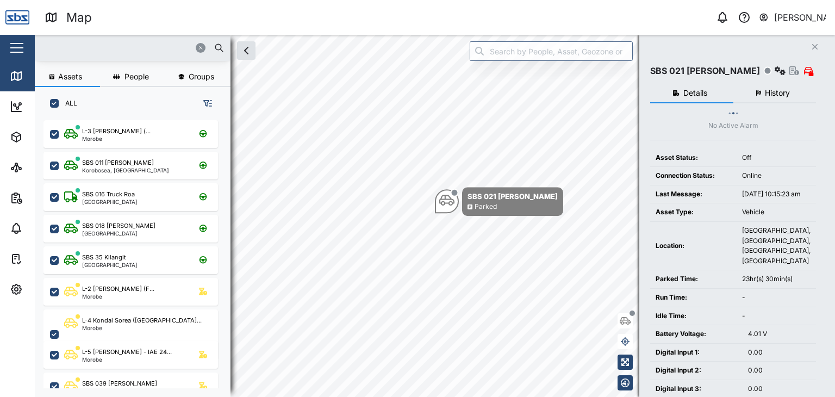
click at [56, 44] on input "text" at bounding box center [132, 48] width 183 height 16
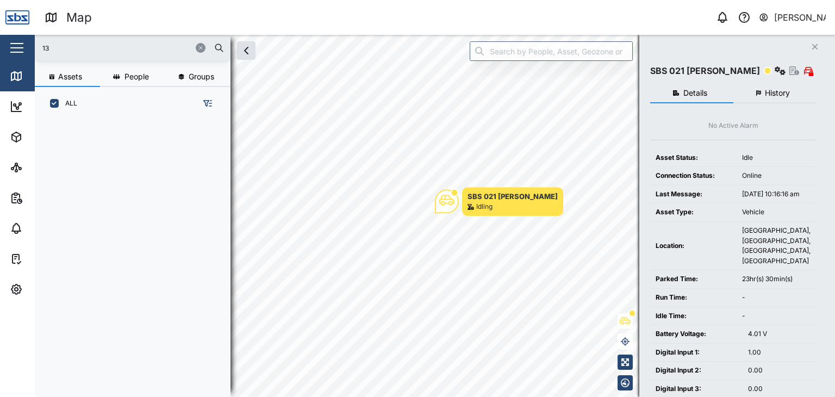
click at [78, 45] on input "13" at bounding box center [132, 48] width 183 height 16
drag, startPoint x: 58, startPoint y: 49, endPoint x: 27, endPoint y: 46, distance: 31.2
click at [27, 46] on div "Map 0 [PERSON_NAME] Close Map Dashboard Assets ATS Camera Generator Personnel T…" at bounding box center [417, 198] width 835 height 397
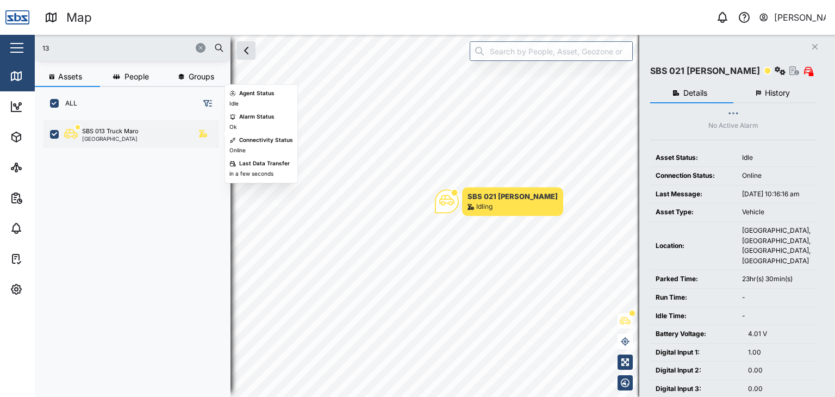
click at [120, 133] on div "SBS 013 Truck Maro" at bounding box center [110, 131] width 57 height 9
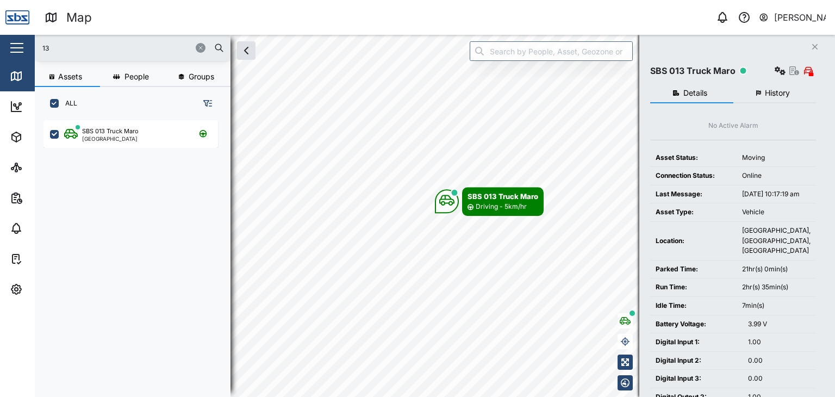
drag, startPoint x: 29, startPoint y: 41, endPoint x: 0, endPoint y: 32, distance: 30.6
click at [0, 32] on div "Map 0 [PERSON_NAME] Close Map Dashboard Assets ATS Camera Generator Personnel T…" at bounding box center [417, 198] width 835 height 397
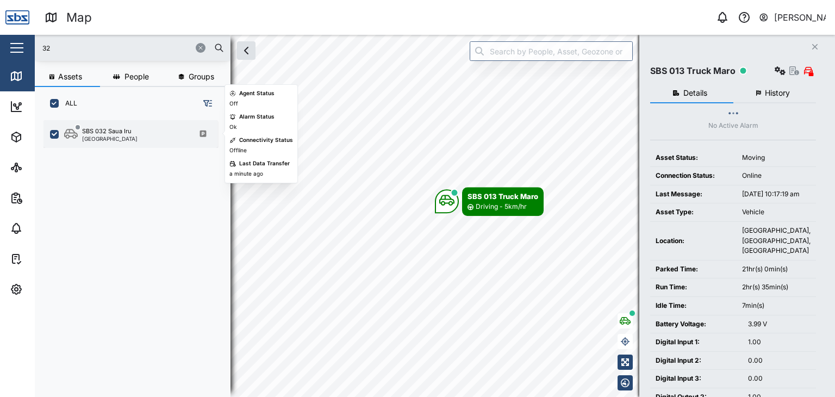
click at [131, 139] on div "SBS 032 Saua Iru [GEOGRAPHIC_DATA]" at bounding box center [137, 134] width 147 height 15
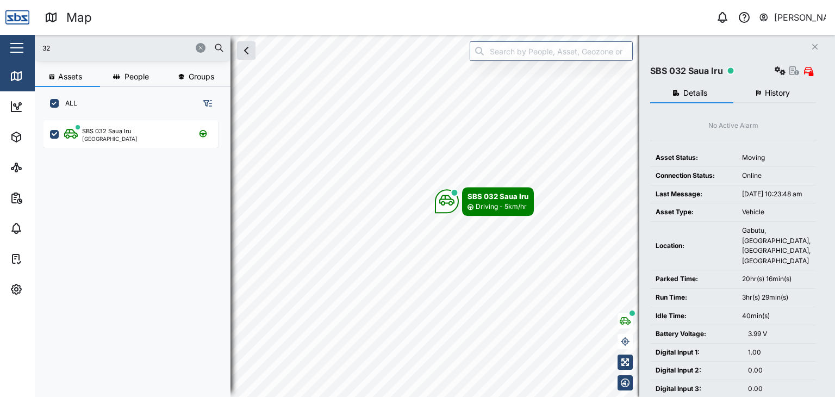
drag, startPoint x: 57, startPoint y: 46, endPoint x: 18, endPoint y: 41, distance: 38.4
click at [18, 41] on div "Map 0 [PERSON_NAME] Close Map Dashboard Assets ATS Camera Generator Personnel T…" at bounding box center [417, 198] width 835 height 397
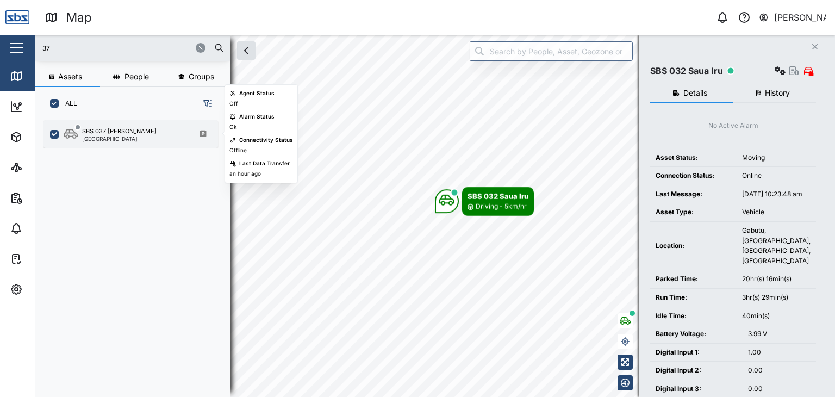
click at [117, 130] on div "SBS 037 [PERSON_NAME]" at bounding box center [119, 131] width 74 height 9
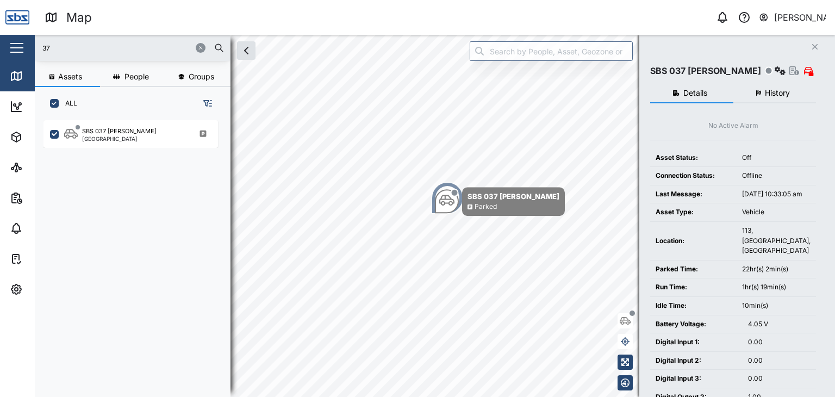
drag, startPoint x: 89, startPoint y: 49, endPoint x: 30, endPoint y: 39, distance: 59.6
click at [30, 39] on div "Map 0 [PERSON_NAME] Close Map Dashboard Assets ATS Camera Generator Personnel T…" at bounding box center [417, 198] width 835 height 397
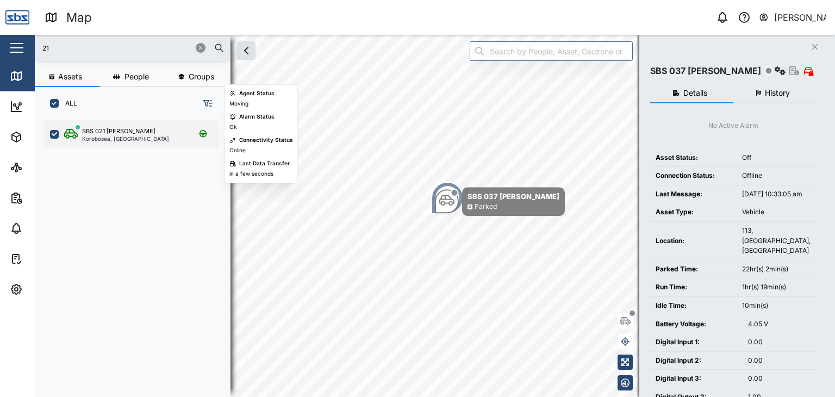
click at [120, 132] on div "SBS 021 [PERSON_NAME]" at bounding box center [118, 131] width 73 height 9
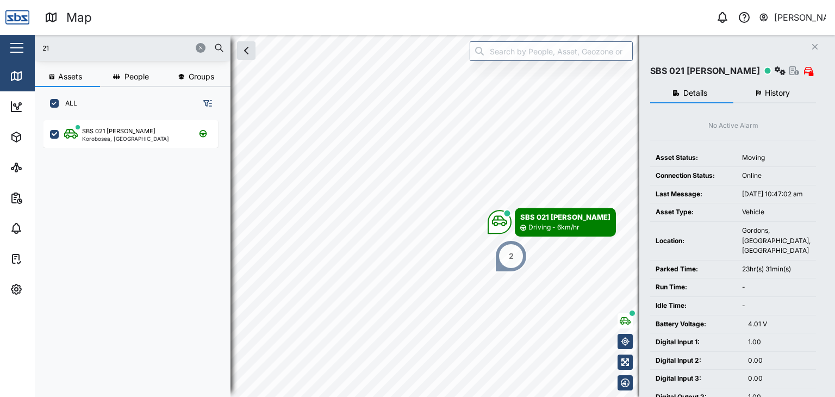
click at [508, 259] on div "2" at bounding box center [511, 256] width 33 height 33
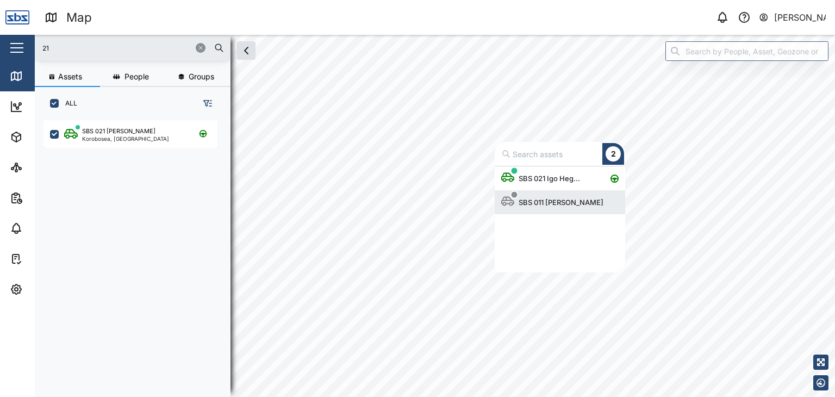
scroll to position [98, 122]
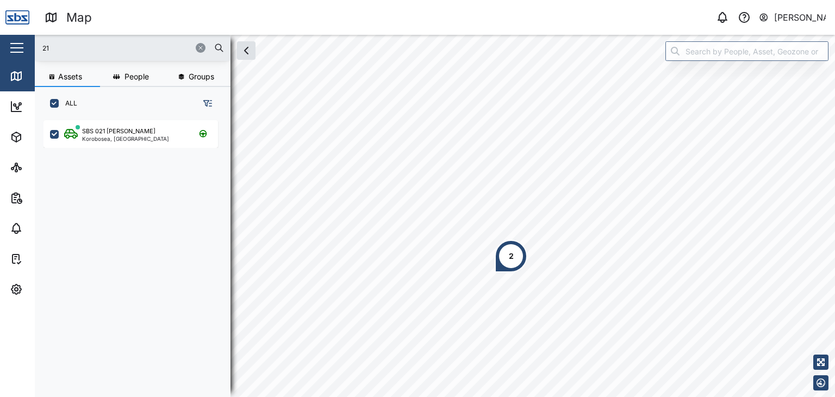
click at [66, 48] on input "21" at bounding box center [132, 48] width 183 height 16
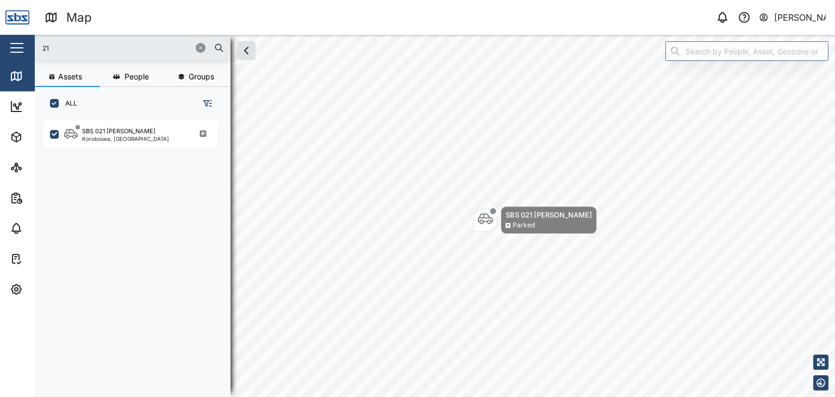
drag, startPoint x: 61, startPoint y: 49, endPoint x: 24, endPoint y: 51, distance: 37.0
click at [24, 51] on div "Map 0 [PERSON_NAME] Close Map Dashboard Assets ATS Camera Generator Personnel T…" at bounding box center [417, 198] width 835 height 397
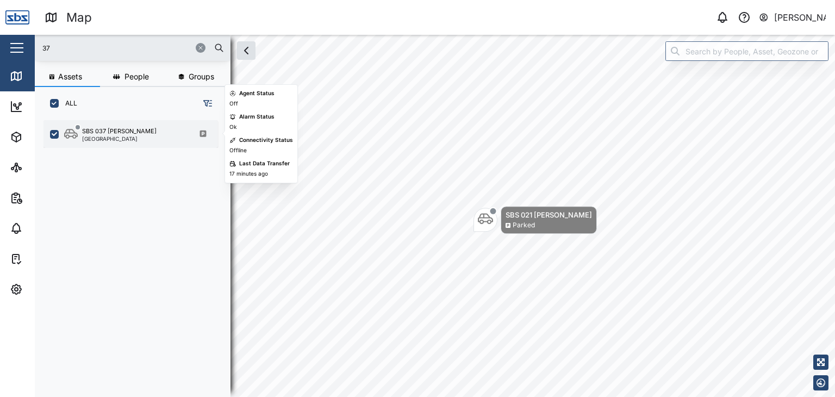
click at [99, 132] on div "SBS 037 [PERSON_NAME]" at bounding box center [119, 131] width 74 height 9
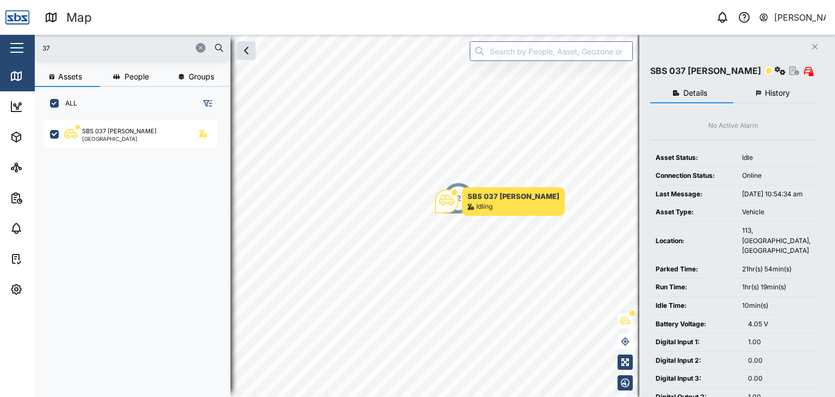
drag, startPoint x: 69, startPoint y: 48, endPoint x: 8, endPoint y: 32, distance: 63.0
click at [8, 32] on div "Map 0 [PERSON_NAME] Close Map Dashboard Assets ATS Camera Generator Personnel T…" at bounding box center [417, 198] width 835 height 397
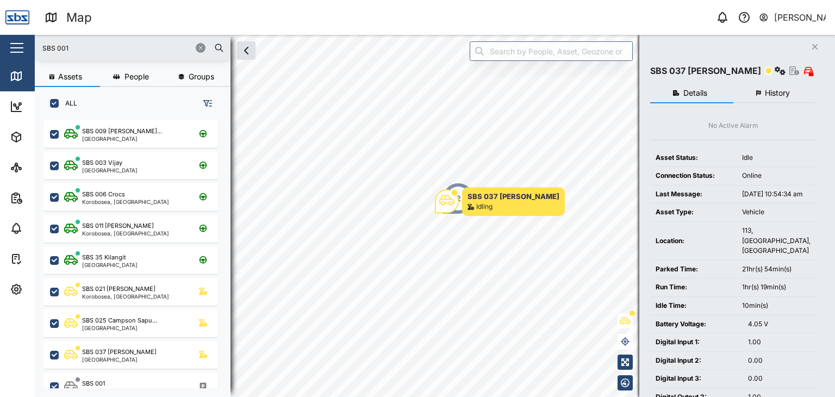
type input "SBS 001"
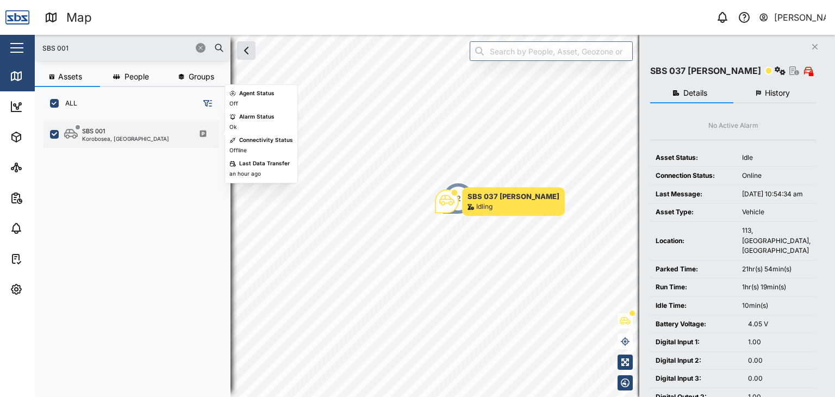
click at [112, 136] on div "Korobosea, [GEOGRAPHIC_DATA]" at bounding box center [125, 138] width 87 height 5
